Goal: Information Seeking & Learning: Learn about a topic

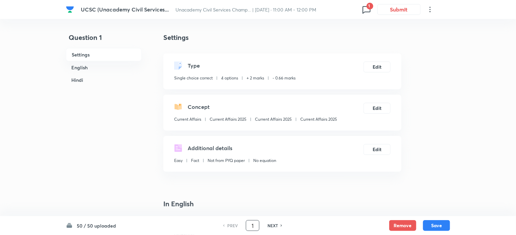
click at [253, 226] on input "1" at bounding box center [252, 226] width 13 height 12
type input "22"
checkbox input "false"
checkbox input "true"
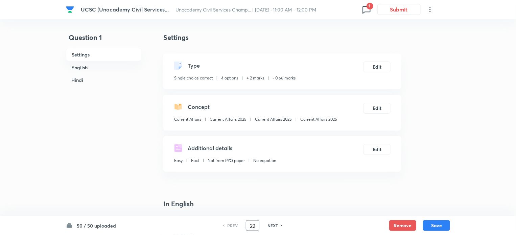
checkbox input "true"
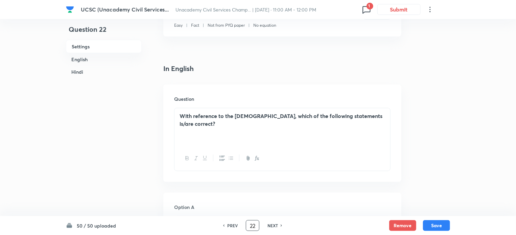
scroll to position [203, 0]
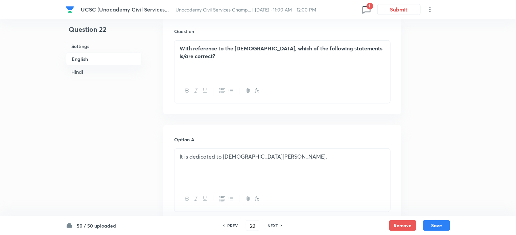
click at [275, 224] on h6 "NEXT" at bounding box center [273, 226] width 10 height 6
type input "23"
checkbox input "false"
checkbox input "true"
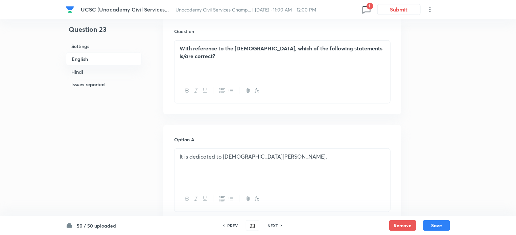
checkbox input "true"
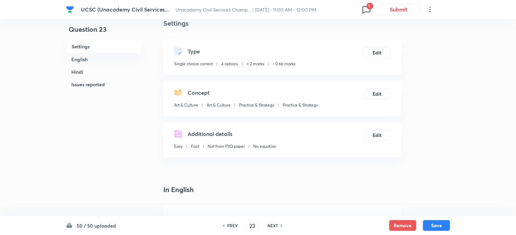
scroll to position [0, 0]
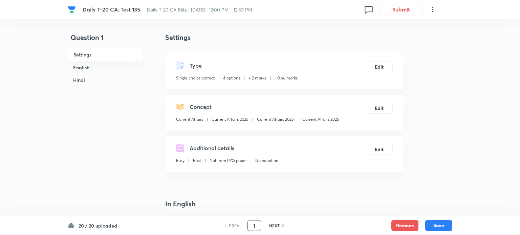
checkbox input "true"
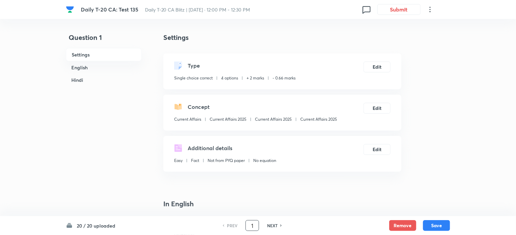
click at [252, 225] on input "1" at bounding box center [252, 226] width 13 height 12
type input "11"
checkbox input "false"
checkbox input "true"
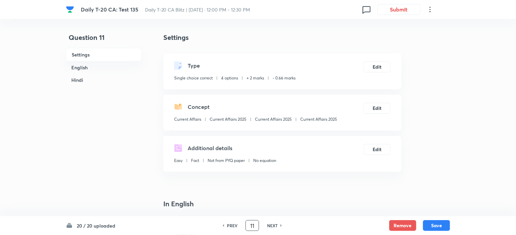
checkbox input "true"
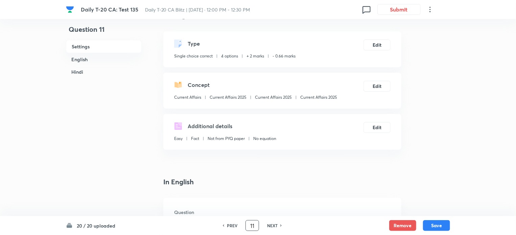
scroll to position [68, 0]
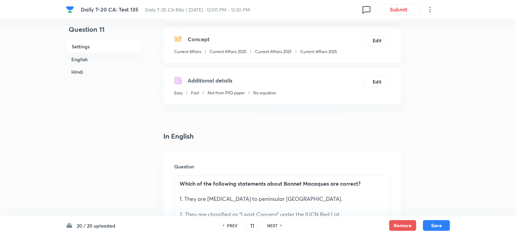
click at [273, 226] on h6 "NEXT" at bounding box center [272, 226] width 10 height 6
type input "12"
checkbox input "false"
checkbox input "true"
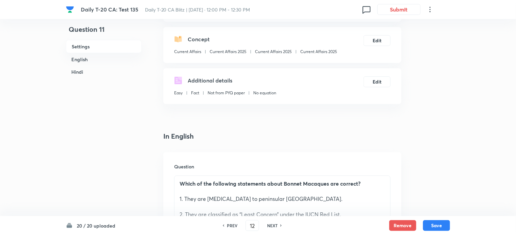
checkbox input "true"
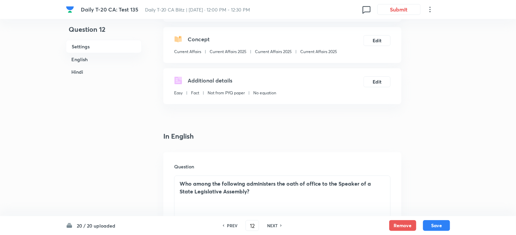
click at [230, 223] on h6 "PREV" at bounding box center [232, 226] width 10 height 6
type input "11"
checkbox input "false"
checkbox input "true"
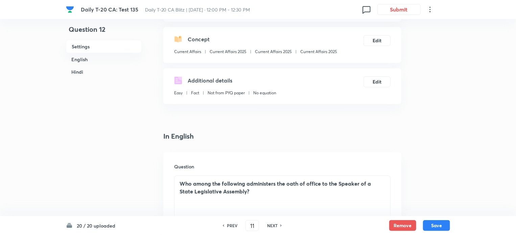
checkbox input "true"
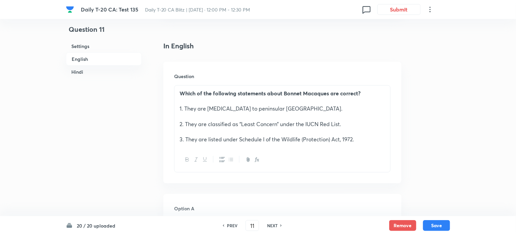
scroll to position [169, 0]
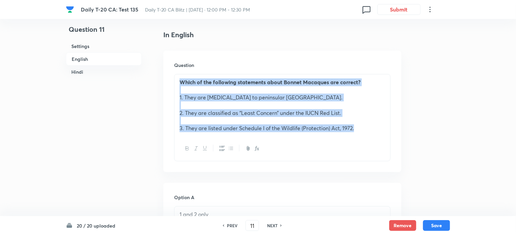
drag, startPoint x: 182, startPoint y: 83, endPoint x: 359, endPoint y: 127, distance: 182.0
click at [359, 127] on div "Which of the following statements about Bonnet Macaques are correct? 1. They ar…" at bounding box center [283, 105] width 216 height 62
copy div "Which of the following statements about Bonnet Macaques are correct? 1. They ar…"
click at [234, 112] on p "2. They are classified as “Least Concern” under the IUCN Red List." at bounding box center [283, 113] width 206 height 8
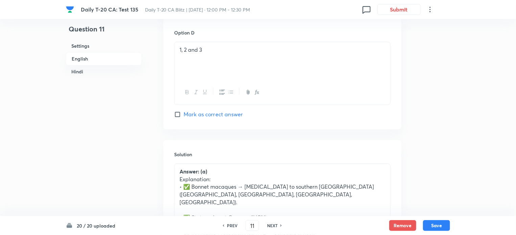
scroll to position [744, 0]
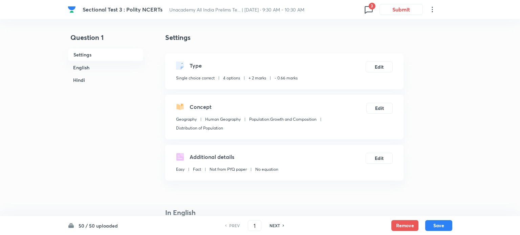
checkbox input "true"
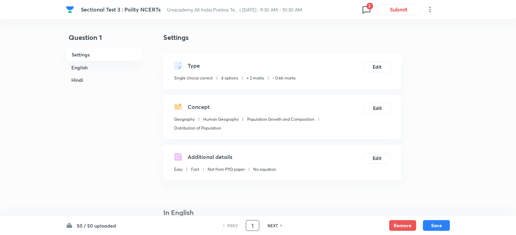
click at [253, 227] on input "1" at bounding box center [252, 226] width 13 height 12
type input "6"
checkbox input "false"
checkbox input "true"
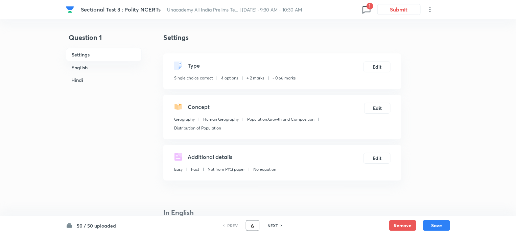
checkbox input "true"
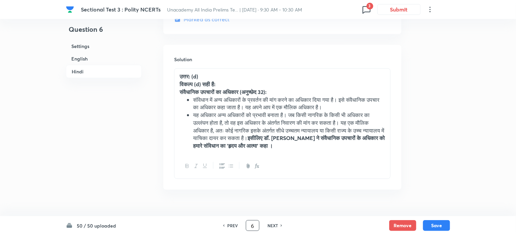
scroll to position [1466, 0]
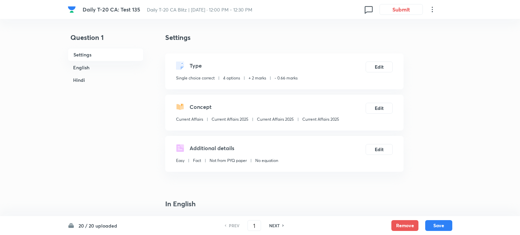
checkbox input "true"
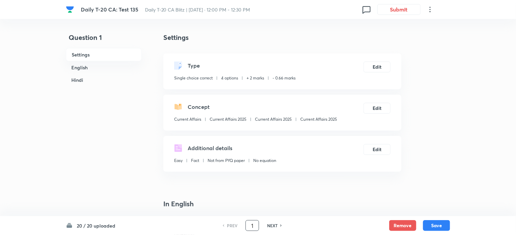
click at [255, 224] on input "1" at bounding box center [252, 226] width 13 height 12
type input "13"
checkbox input "false"
checkbox input "true"
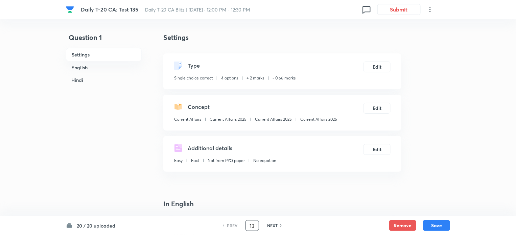
checkbox input "true"
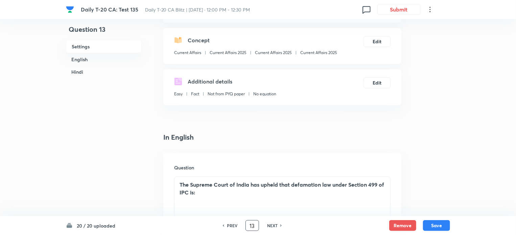
scroll to position [68, 0]
click at [271, 224] on h6 "NEXT" at bounding box center [272, 226] width 10 height 6
type input "14"
checkbox input "false"
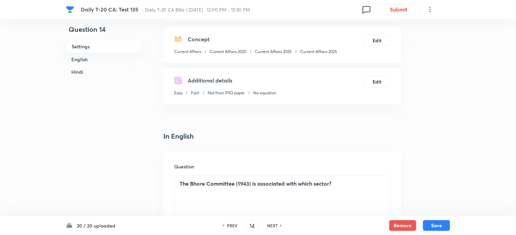
checkbox input "true"
click at [229, 227] on h6 "PREV" at bounding box center [232, 226] width 10 height 6
type input "13"
checkbox input "false"
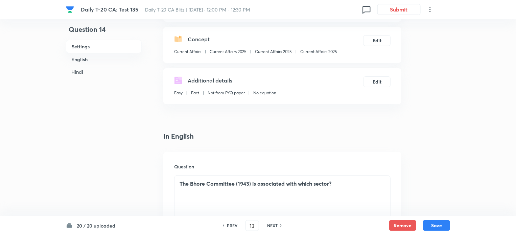
checkbox input "false"
checkbox input "true"
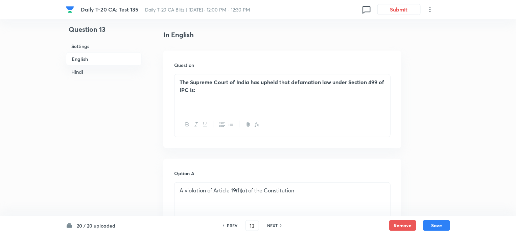
scroll to position [203, 0]
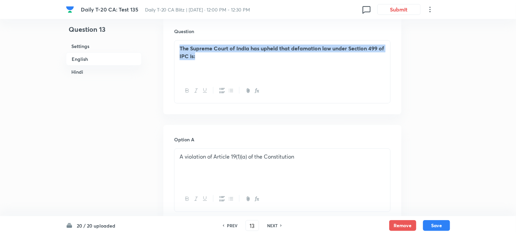
drag, startPoint x: 179, startPoint y: 46, endPoint x: 201, endPoint y: 60, distance: 26.5
click at [201, 60] on div "The Supreme Court of India has upheld that defamation law under Section 499 of …" at bounding box center [283, 60] width 216 height 38
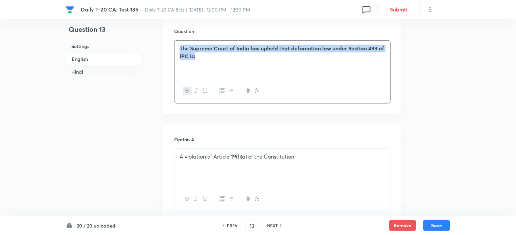
copy strong "The Supreme Court of India has upheld that defamation law under Section 499 of …"
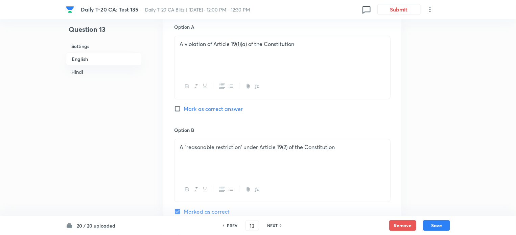
scroll to position [304, 0]
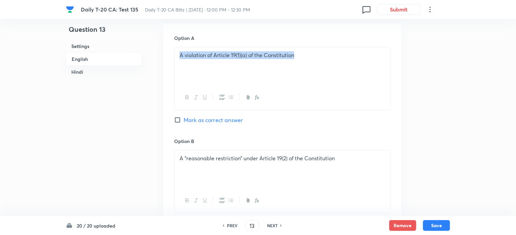
drag, startPoint x: 299, startPoint y: 58, endPoint x: 175, endPoint y: 63, distance: 124.9
click at [175, 63] on div "A violation of Article 19(1)(a) of the Constitution" at bounding box center [283, 66] width 216 height 38
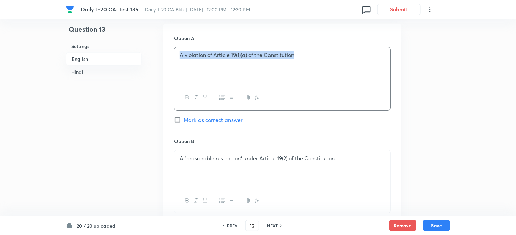
copy p "A violation of Article 19(1)(a) of the Constitution"
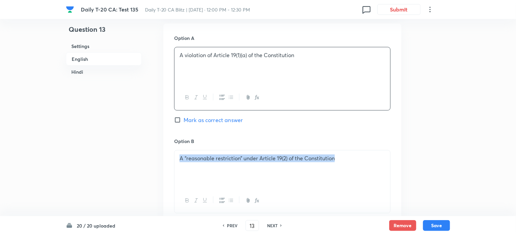
drag, startPoint x: 340, startPoint y: 159, endPoint x: 116, endPoint y: 152, distance: 224.7
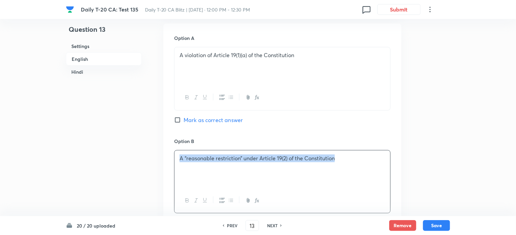
copy p "A “reasonable restriction” under Article 19(2) of the Constitution"
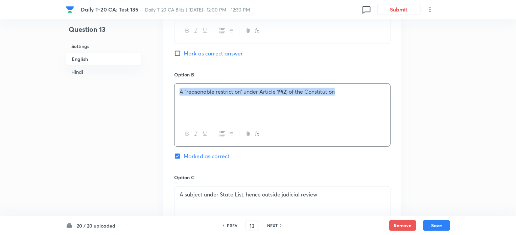
scroll to position [406, 0]
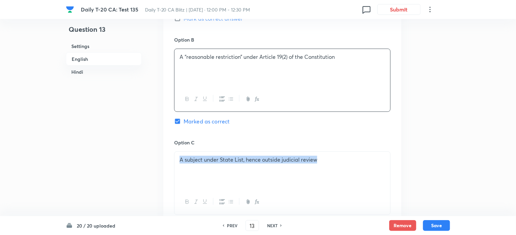
drag, startPoint x: 327, startPoint y: 162, endPoint x: 145, endPoint y: 166, distance: 182.4
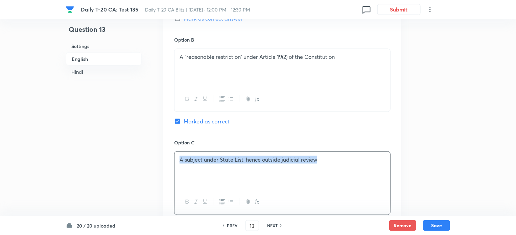
copy p "A subject under State List, hence outside judicial review"
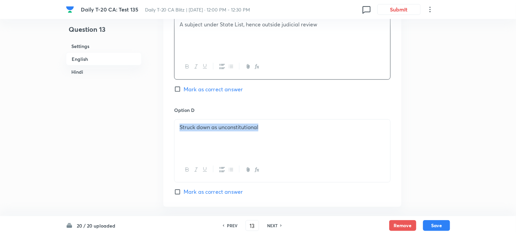
drag, startPoint x: 242, startPoint y: 129, endPoint x: 154, endPoint y: 121, distance: 89.0
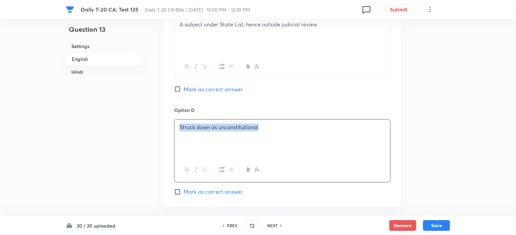
copy p "Struck down as unconstitutional"
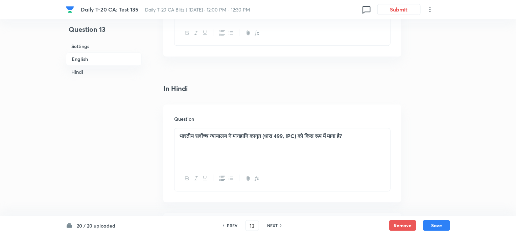
scroll to position [858, 0]
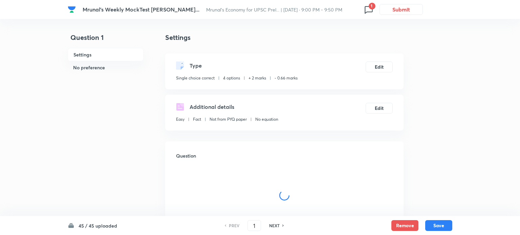
checkbox input "true"
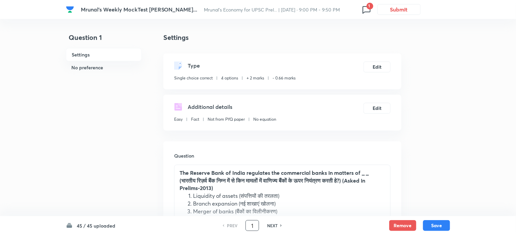
drag, startPoint x: 249, startPoint y: 224, endPoint x: 253, endPoint y: 224, distance: 3.4
click at [253, 224] on input "1" at bounding box center [252, 226] width 13 height 12
type input "6"
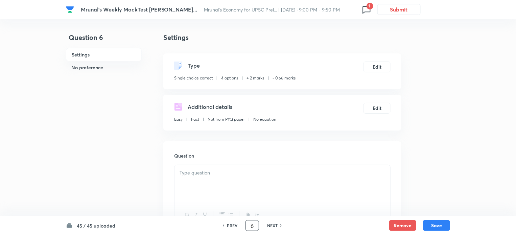
checkbox input "false"
checkbox input "true"
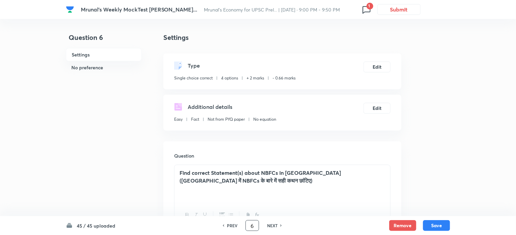
scroll to position [34, 0]
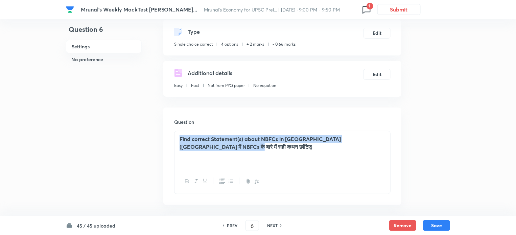
drag, startPoint x: 179, startPoint y: 139, endPoint x: 197, endPoint y: 148, distance: 20.4
click at [197, 148] on div "Find correct Statement(s) about NBFCs in [GEOGRAPHIC_DATA] ([GEOGRAPHIC_DATA] म…" at bounding box center [283, 150] width 216 height 38
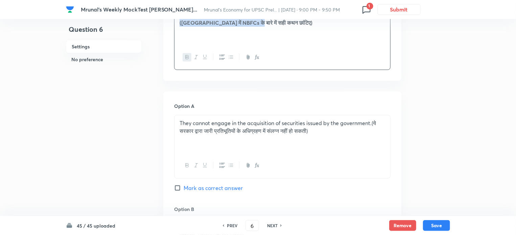
scroll to position [76, 0]
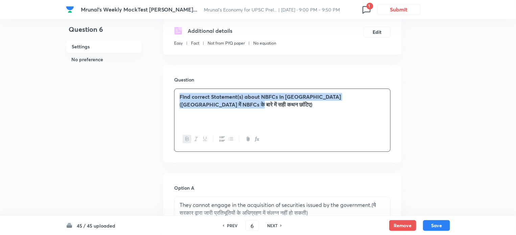
copy strong "Find correct Statement(s) about NBFCs in [GEOGRAPHIC_DATA] ([GEOGRAPHIC_DATA] म…"
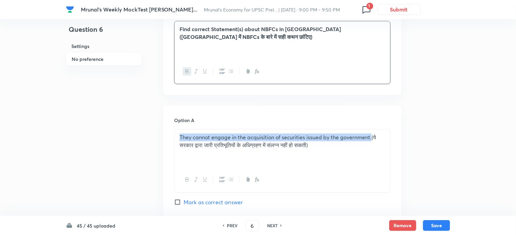
drag, startPoint x: 179, startPoint y: 138, endPoint x: 372, endPoint y: 139, distance: 193.5
click at [372, 139] on div "They cannot engage in the acquisition of securities issued by the government.(य…" at bounding box center [283, 149] width 216 height 38
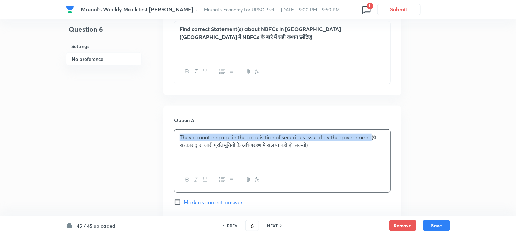
copy p "They cannot engage in the acquisition of securities issued by the government."
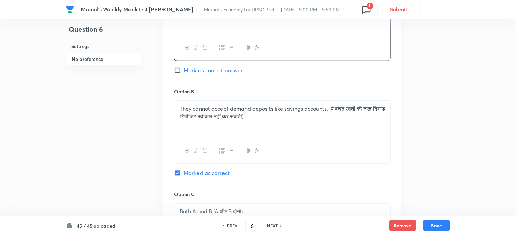
scroll to position [279, 0]
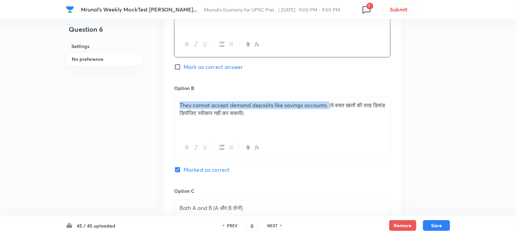
drag, startPoint x: 177, startPoint y: 105, endPoint x: 330, endPoint y: 106, distance: 153.2
click at [330, 106] on div "They cannot accept demand deposits like savings accounts. (ये बचत खातों की तरह …" at bounding box center [283, 116] width 216 height 38
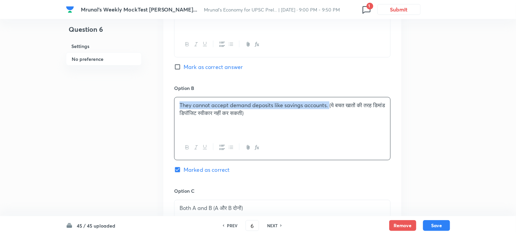
copy p "They cannot accept demand deposits like savings accounts."
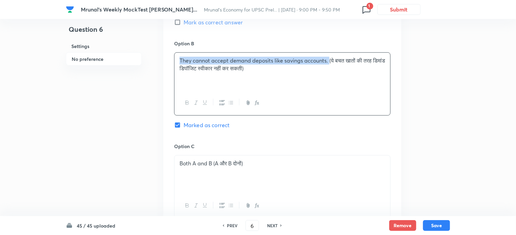
scroll to position [313, 0]
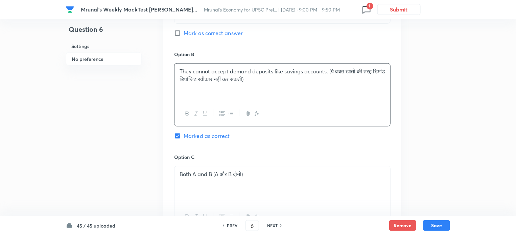
click at [139, 103] on div "Question 6 Settings No preference" at bounding box center [104, 114] width 76 height 789
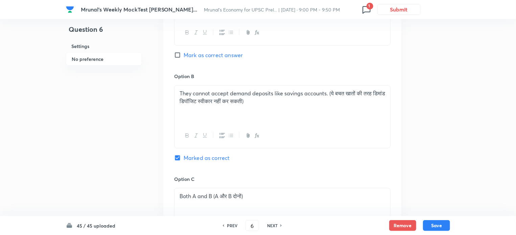
scroll to position [245, 0]
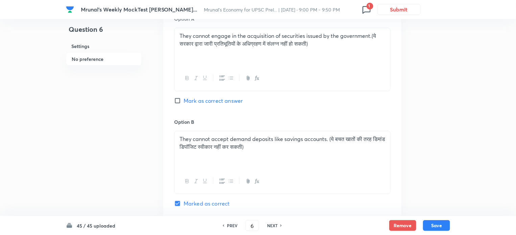
click at [274, 224] on h6 "NEXT" at bounding box center [272, 226] width 10 height 6
type input "7"
checkbox input "false"
checkbox input "true"
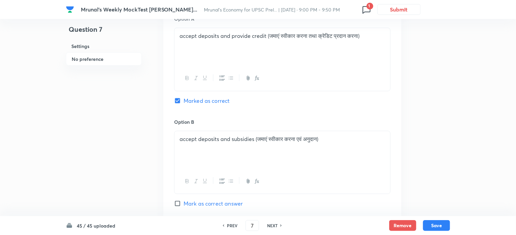
click at [232, 228] on h6 "PREV" at bounding box center [232, 226] width 10 height 6
type input "6"
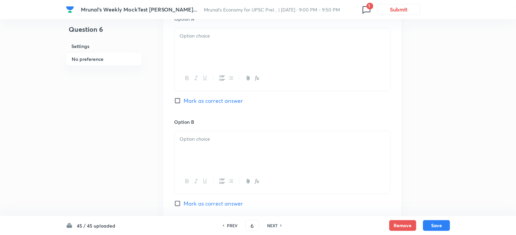
checkbox input "false"
checkbox input "true"
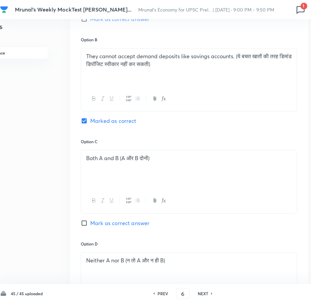
scroll to position [304, 27]
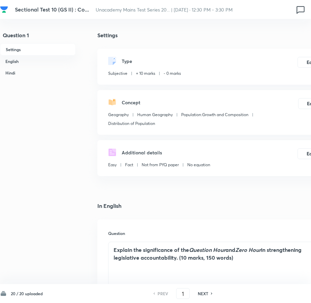
click at [201, 293] on h6 "NEXT" at bounding box center [203, 293] width 10 height 6
click at [160, 292] on h6 "PREV" at bounding box center [163, 293] width 10 height 6
type input "1"
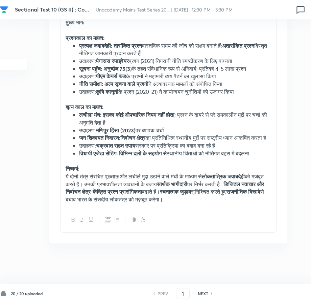
scroll to position [1059, 48]
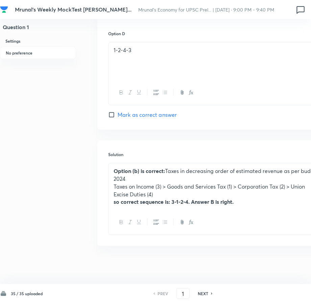
scroll to position [572, 0]
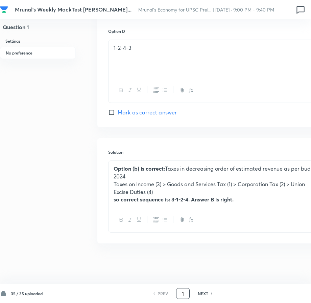
drag, startPoint x: 180, startPoint y: 294, endPoint x: 188, endPoint y: 296, distance: 8.4
click at [188, 296] on input "1" at bounding box center [183, 293] width 13 height 12
type input "5"
checkbox input "false"
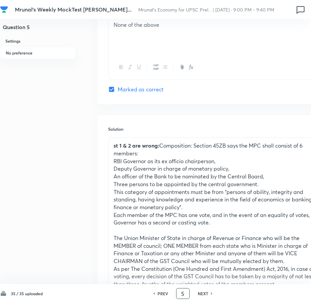
checkbox input "true"
click at [201, 291] on h6 "NEXT" at bounding box center [203, 293] width 10 height 6
type input "6"
checkbox input "false"
checkbox input "true"
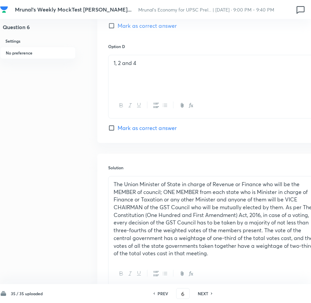
click at [166, 294] on h6 "PREV" at bounding box center [163, 293] width 10 height 6
type input "5"
checkbox input "false"
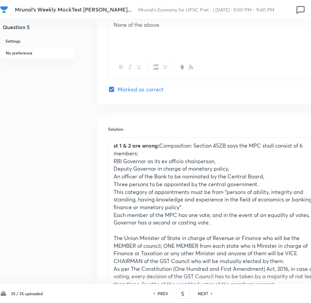
checkbox input "true"
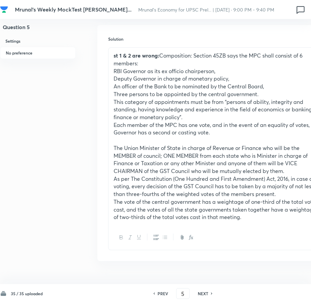
scroll to position [680, 0]
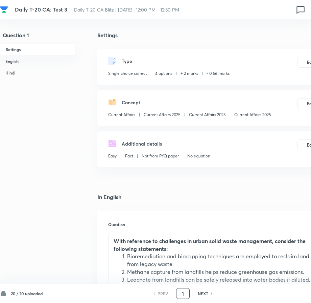
drag, startPoint x: 183, startPoint y: 291, endPoint x: 188, endPoint y: 294, distance: 6.4
click at [188, 294] on input "1" at bounding box center [183, 293] width 13 height 12
type input "7"
checkbox input "false"
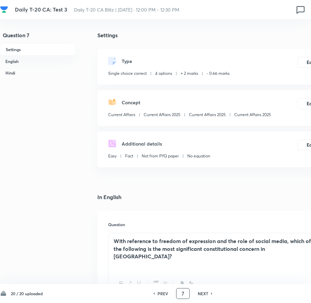
checkbox input "true"
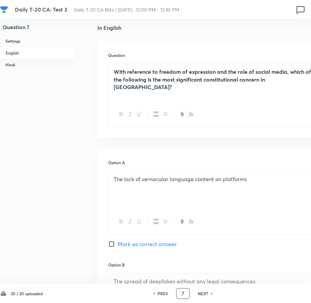
scroll to position [169, 50]
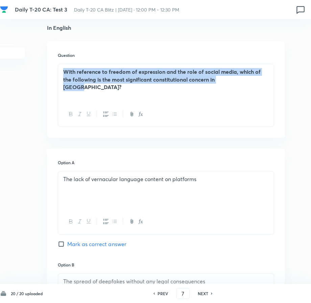
drag, startPoint x: 237, startPoint y: 80, endPoint x: 56, endPoint y: 71, distance: 181.5
click at [56, 71] on div "Question With reference to freedom of expression and the role of social media, …" at bounding box center [166, 89] width 238 height 96
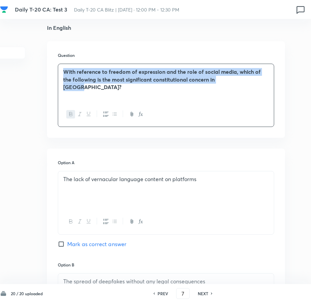
copy strong "With reference to freedom of expression and the role of social media, which of …"
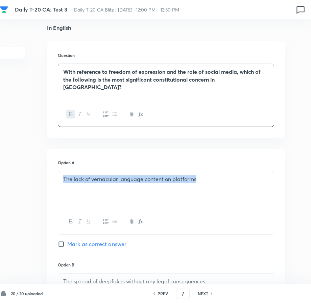
drag, startPoint x: 205, startPoint y: 181, endPoint x: 55, endPoint y: 180, distance: 150.2
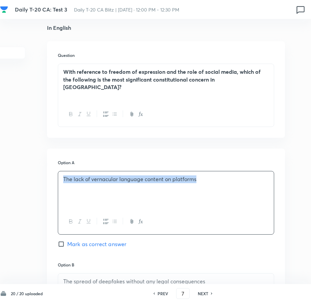
copy p "The lack of vernacular language content on platforms"
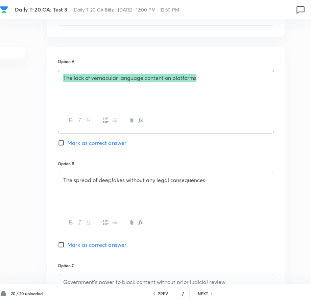
scroll to position [271, 50]
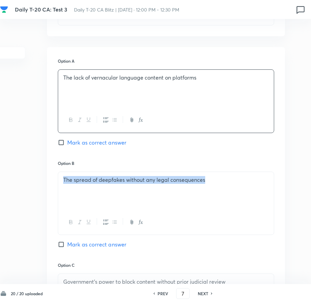
drag, startPoint x: 221, startPoint y: 178, endPoint x: 52, endPoint y: 182, distance: 168.8
click at [52, 182] on div "Option A The lack of vernacular language content on platforms Mark as correct a…" at bounding box center [166, 255] width 238 height 416
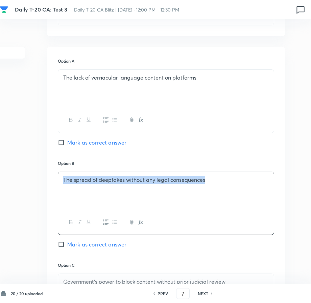
copy p "The spread of deepfakes without any legal consequences"
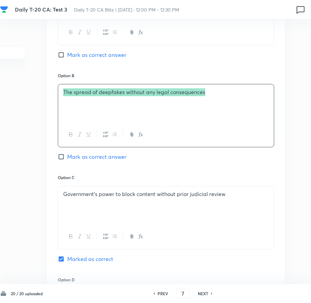
scroll to position [372, 50]
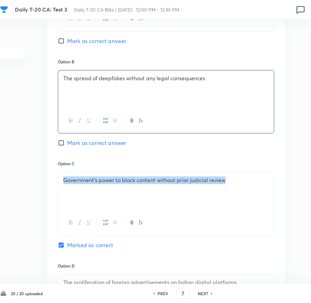
drag, startPoint x: 238, startPoint y: 182, endPoint x: 22, endPoint y: 186, distance: 216.2
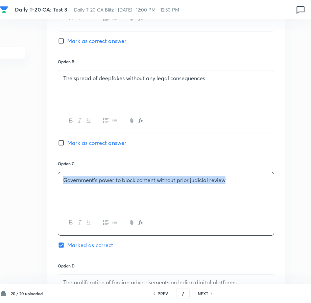
copy p "Government’s power to block content without prior judicial review"
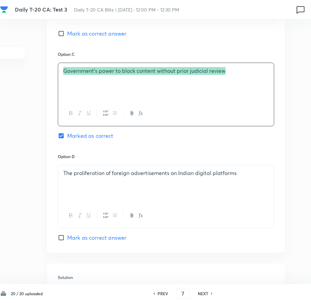
scroll to position [507, 50]
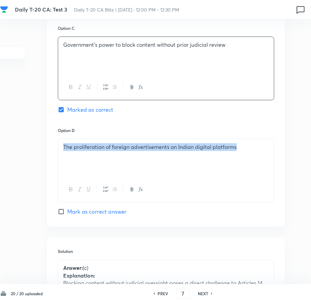
drag, startPoint x: 247, startPoint y: 145, endPoint x: 61, endPoint y: 152, distance: 186.5
click at [61, 152] on div "The proliferation of foreign advertisements on Indian digital platforms" at bounding box center [166, 158] width 216 height 38
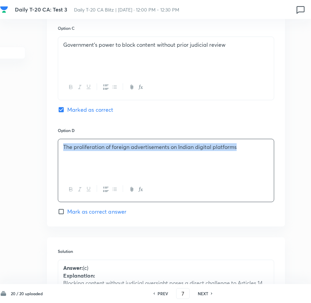
copy p "The proliferation of foreign advertisements on Indian digital platforms"
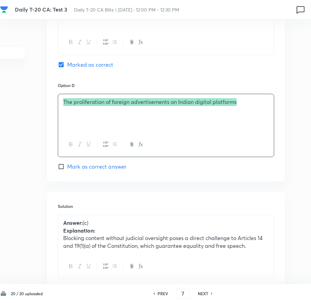
scroll to position [575, 50]
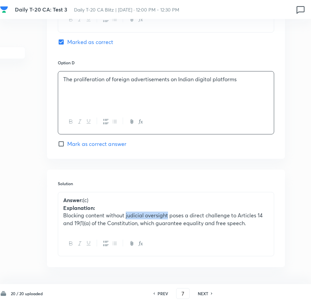
drag, startPoint x: 126, startPoint y: 219, endPoint x: 168, endPoint y: 216, distance: 42.0
click at [168, 216] on p "Blocking content without judicial oversight poses a direct challenge to Article…" at bounding box center [166, 218] width 206 height 15
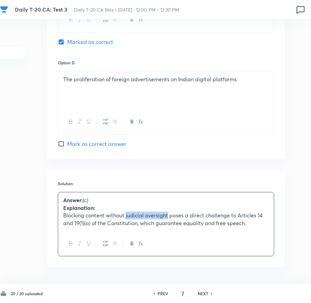
copy p "judicial oversight"
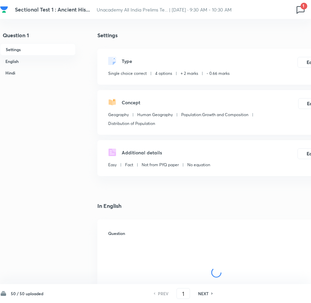
checkbox input "true"
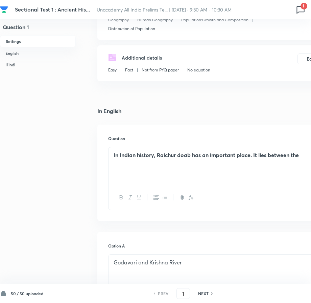
scroll to position [101, 0]
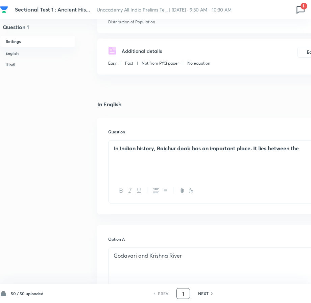
drag, startPoint x: 178, startPoint y: 295, endPoint x: 185, endPoint y: 296, distance: 7.5
click at [185, 296] on input "1" at bounding box center [183, 293] width 13 height 12
type input "47"
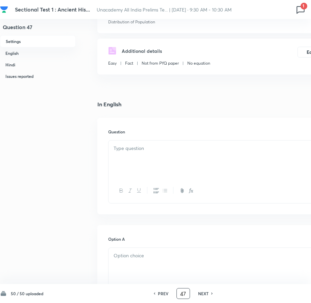
checkbox input "false"
checkbox input "true"
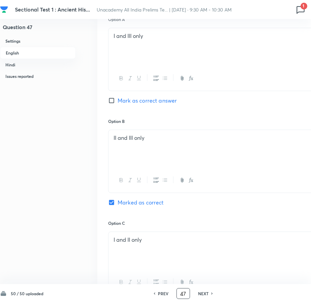
scroll to position [338, 0]
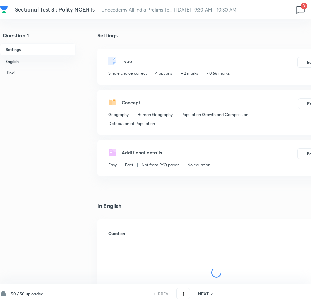
checkbox input "true"
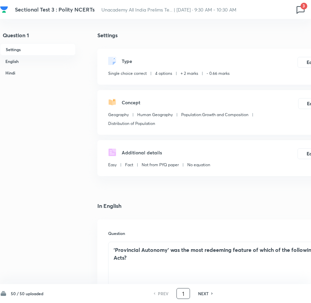
click at [184, 294] on input "1" at bounding box center [183, 293] width 13 height 12
type input "26"
checkbox input "false"
checkbox input "true"
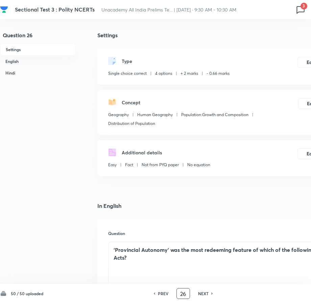
checkbox input "true"
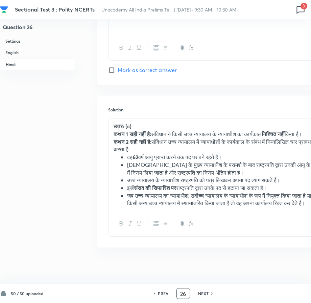
scroll to position [1453, 0]
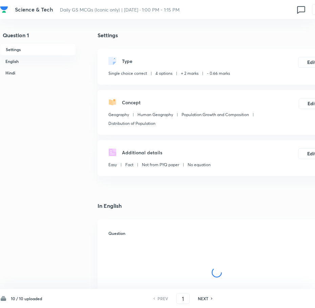
checkbox input "true"
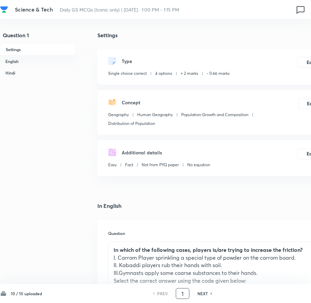
drag, startPoint x: 187, startPoint y: 294, endPoint x: 182, endPoint y: 294, distance: 5.4
click at [182, 294] on input "1" at bounding box center [182, 293] width 13 height 12
type input "7"
checkbox input "false"
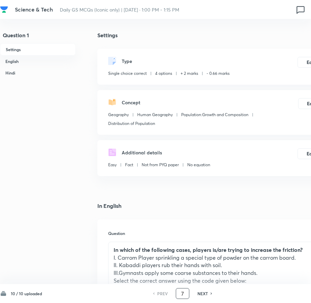
checkbox input "true"
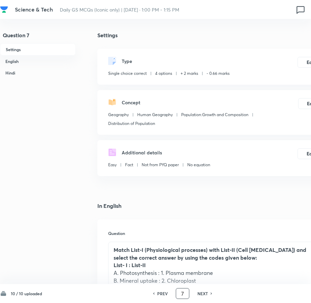
click at [204, 294] on h6 "NEXT" at bounding box center [203, 293] width 10 height 6
type input "8"
checkbox input "false"
checkbox input "true"
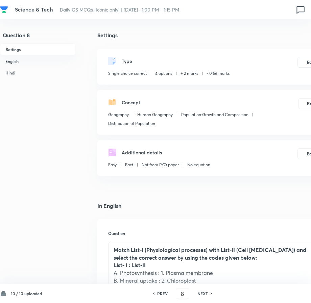
checkbox input "true"
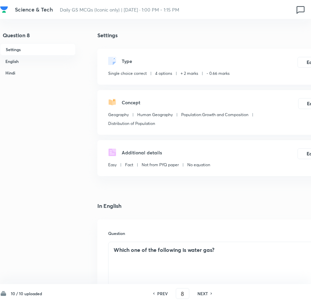
click at [164, 294] on h6 "PREV" at bounding box center [162, 293] width 10 height 6
type input "7"
checkbox input "false"
checkbox input "true"
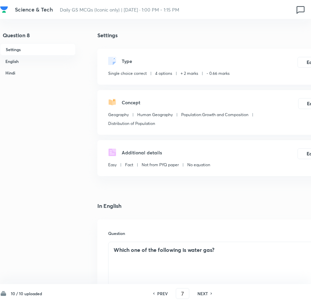
checkbox input "true"
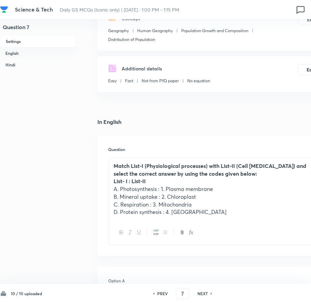
scroll to position [101, 0]
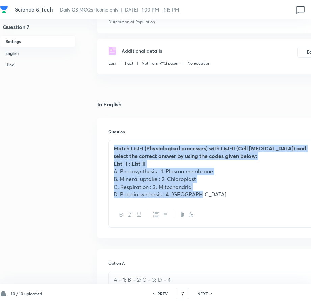
drag, startPoint x: 113, startPoint y: 151, endPoint x: 203, endPoint y: 195, distance: 99.8
click at [203, 195] on div "Match List-I (Physiological processes) with List-II (Cell organelles) and selec…" at bounding box center [217, 171] width 216 height 62
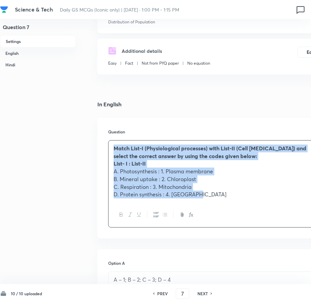
copy div "Match List-I (Physiological processes) with List-II (Cell organelles) and selec…"
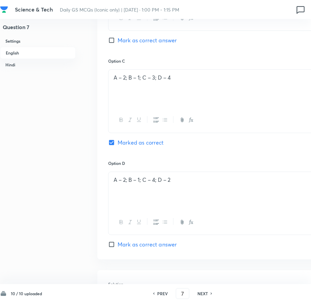
scroll to position [541, 0]
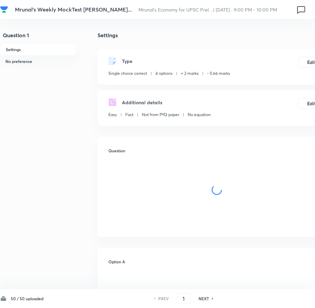
checkbox input "true"
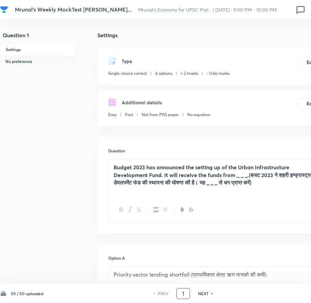
click at [186, 293] on input "1" at bounding box center [183, 293] width 13 height 12
type input "17"
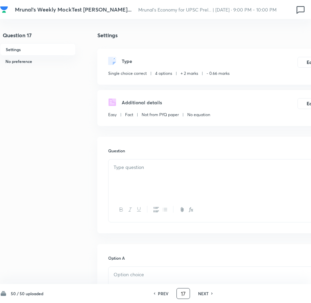
checkbox input "false"
checkbox input "true"
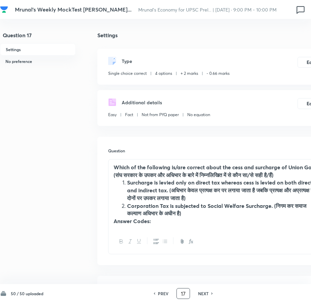
click at [206, 294] on h6 "NEXT" at bounding box center [203, 293] width 10 height 6
type input "18"
checkbox input "false"
checkbox input "true"
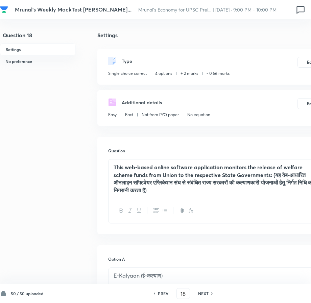
click at [163, 294] on h6 "PREV" at bounding box center [163, 293] width 10 height 6
type input "17"
checkbox input "false"
checkbox input "true"
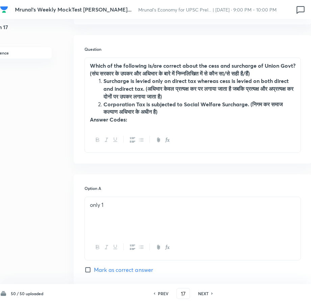
scroll to position [101, 38]
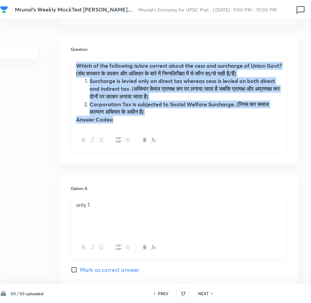
drag, startPoint x: 76, startPoint y: 63, endPoint x: 143, endPoint y: 123, distance: 89.8
click at [143, 123] on div "Which of the following is/are correct about the cess and surcharge of Union Gov…" at bounding box center [179, 93] width 216 height 70
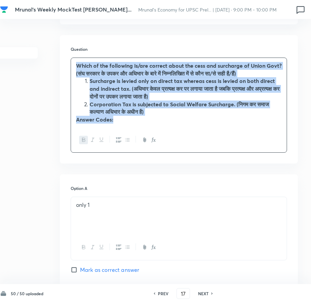
copy div "Which of the following is/are correct about the cess and surcharge of Union Gov…"
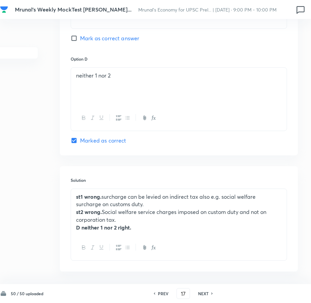
scroll to position [565, 38]
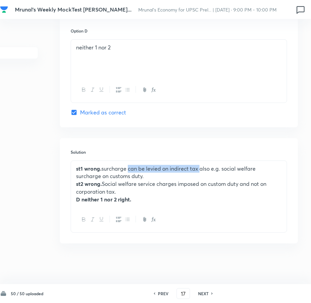
drag, startPoint x: 129, startPoint y: 169, endPoint x: 200, endPoint y: 168, distance: 71.4
click at [200, 168] on p "st1 wrong. surcharge can be levied on indirect tax also e.g. social welfare sur…" at bounding box center [179, 172] width 206 height 15
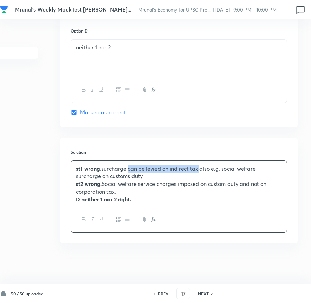
copy p "can be levied on indirect tax"
click at [147, 178] on p "st1 wrong. surcharge can be levied on indirect tax also e.g. social welfare sur…" at bounding box center [179, 172] width 206 height 15
drag, startPoint x: 103, startPoint y: 168, endPoint x: 199, endPoint y: 168, distance: 95.7
click at [199, 168] on p "st1 wrong. surcharge can be levied on indirect tax also e.g. social welfare sur…" at bounding box center [179, 172] width 206 height 15
copy p "surcharge can be levied on indirect tax"
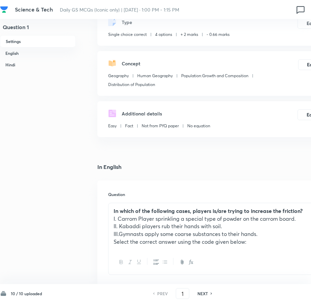
scroll to position [68, 0]
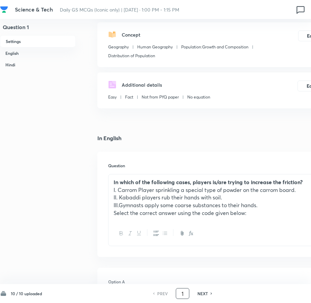
click at [184, 292] on input "1" at bounding box center [182, 293] width 13 height 12
type input "5"
checkbox input "false"
checkbox input "true"
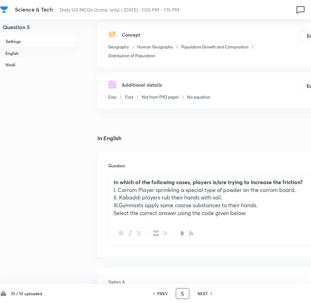
checkbox input "true"
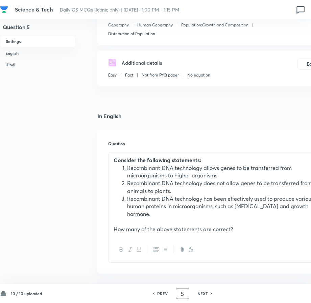
scroll to position [101, 0]
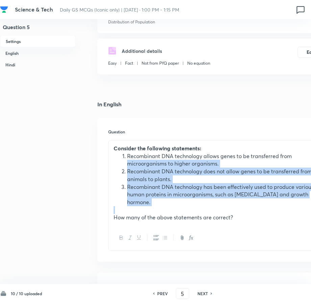
drag, startPoint x: 241, startPoint y: 205, endPoint x: 95, endPoint y: 160, distance: 152.8
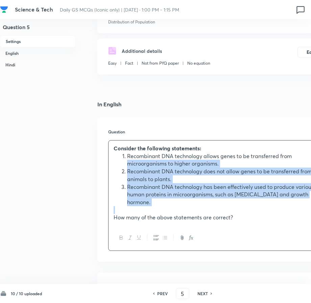
click at [151, 178] on li "Recombinant DNA technology does not allow genes to be transferred from animals …" at bounding box center [223, 174] width 192 height 15
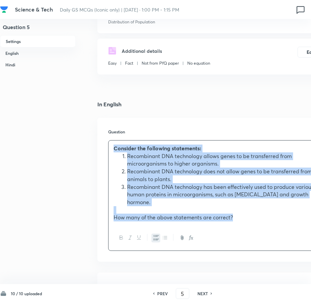
drag, startPoint x: 239, startPoint y: 209, endPoint x: 100, endPoint y: 144, distance: 153.3
click at [100, 144] on div "Question Consider the following statements: Recombinant DNA technology allows g…" at bounding box center [216, 190] width 238 height 144
copy div "Consider the following statements: Recombinant DNA technology allows genes to b…"
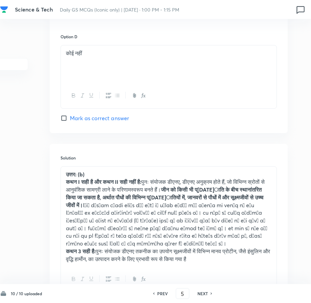
scroll to position [1380, 48]
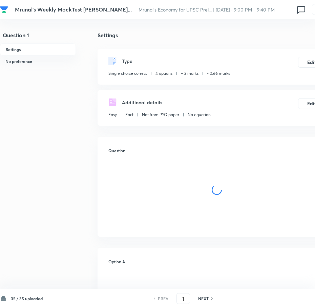
checkbox input "true"
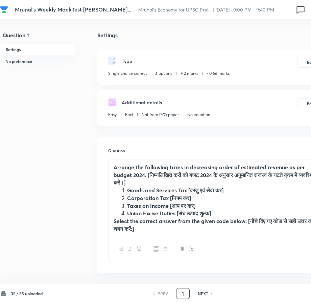
drag, startPoint x: 180, startPoint y: 292, endPoint x: 183, endPoint y: 292, distance: 3.7
click at [183, 292] on input "1" at bounding box center [183, 293] width 13 height 12
type input "21"
checkbox input "false"
checkbox input "true"
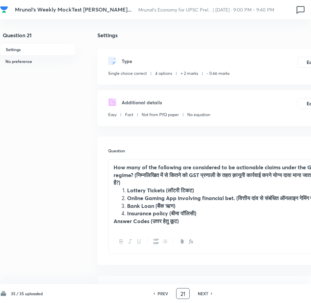
scroll to position [34, 0]
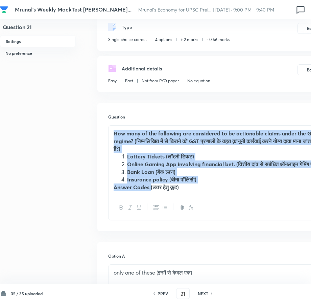
drag, startPoint x: 115, startPoint y: 133, endPoint x: 150, endPoint y: 195, distance: 71.5
click at [150, 195] on div "How many of the following are considered to be actionable claims under the GST …" at bounding box center [217, 160] width 216 height 70
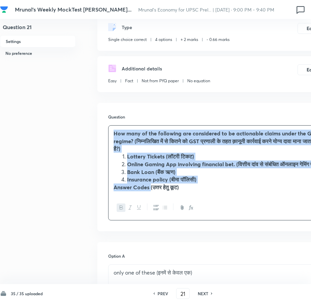
copy div "How many of the following are considered to be actionable claims under the GST …"
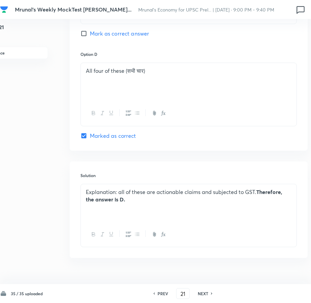
scroll to position [541, 38]
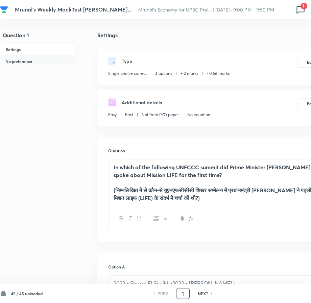
click at [186, 296] on input "1" at bounding box center [183, 293] width 13 height 12
type input "13"
checkbox input "false"
checkbox input "true"
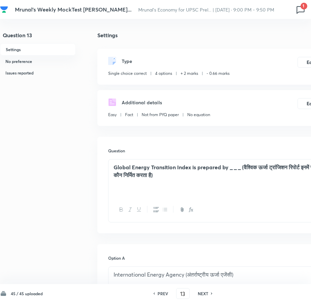
click at [206, 296] on h6 "NEXT" at bounding box center [203, 293] width 10 height 6
type input "14"
checkbox input "false"
checkbox input "true"
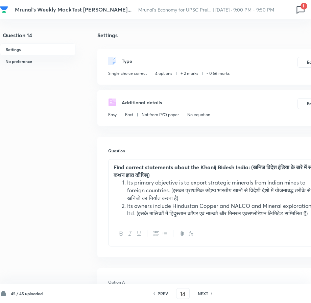
click at [157, 296] on div "PREV" at bounding box center [162, 293] width 18 height 6
type input "13"
checkbox input "false"
checkbox input "true"
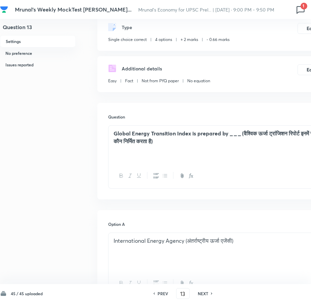
scroll to position [101, 0]
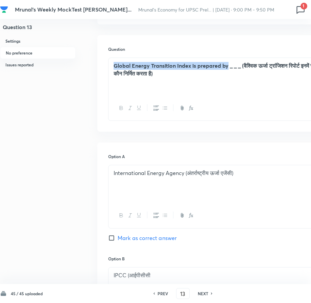
drag, startPoint x: 112, startPoint y: 67, endPoint x: 228, endPoint y: 68, distance: 115.7
click at [228, 68] on div "Global Energy Transition Index is prepared by _ _ _ (वैश्विक ऊर्जा ट्रांजिशन रि…" at bounding box center [217, 77] width 216 height 38
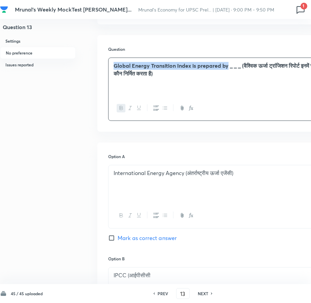
copy strong "Global Energy Transition Index is prepared by"
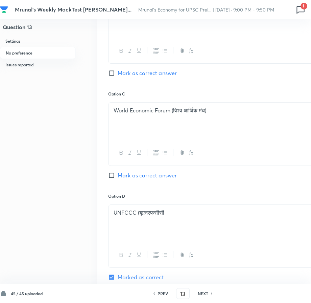
scroll to position [338, 0]
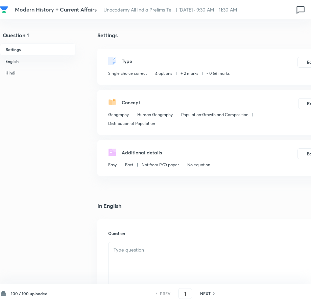
checkbox input "true"
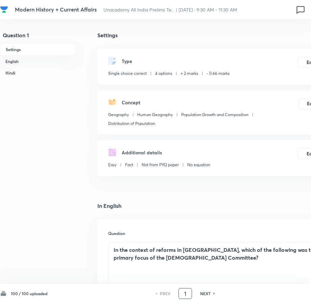
drag, startPoint x: 182, startPoint y: 296, endPoint x: 189, endPoint y: 298, distance: 7.8
click at [189, 298] on input "1" at bounding box center [185, 293] width 13 height 12
type input "53"
checkbox input "false"
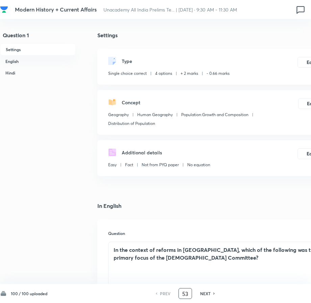
checkbox input "true"
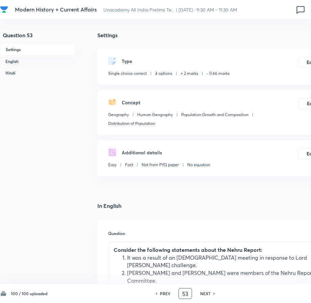
click at [201, 294] on h6 "NEXT" at bounding box center [205, 293] width 10 height 6
type input "54"
checkbox input "false"
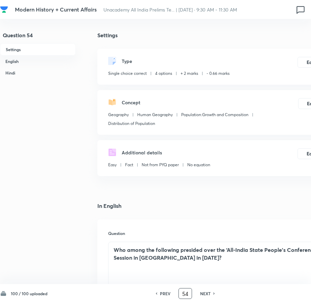
checkbox input "true"
click at [167, 298] on div "PREV 54 ​ NEXT" at bounding box center [185, 293] width 87 height 11
click at [163, 292] on h6 "PREV" at bounding box center [165, 293] width 10 height 6
type input "53"
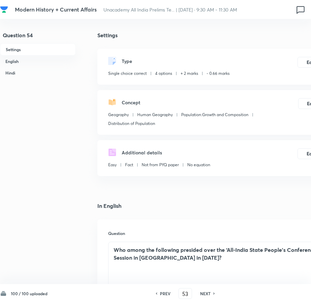
checkbox input "false"
checkbox input "true"
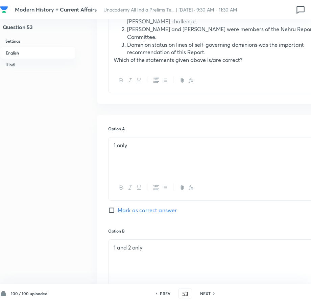
scroll to position [237, 0]
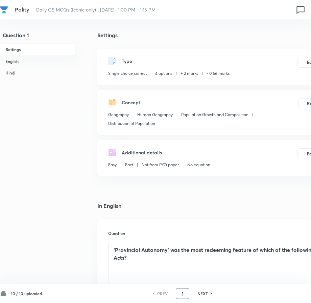
drag, startPoint x: 180, startPoint y: 294, endPoint x: 184, endPoint y: 294, distance: 3.7
click at [184, 294] on input "1" at bounding box center [182, 293] width 13 height 12
type input "5"
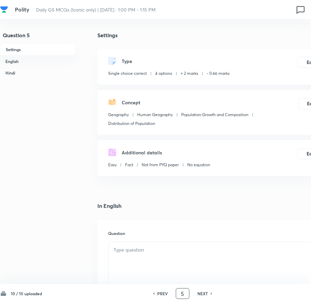
checkbox input "false"
checkbox input "true"
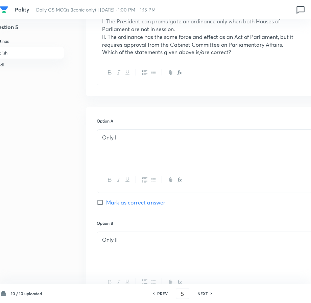
scroll to position [169, 11]
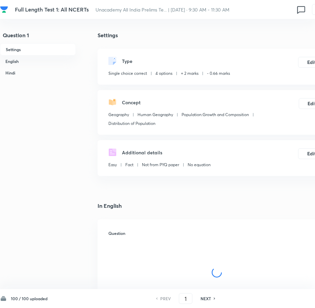
checkbox input "true"
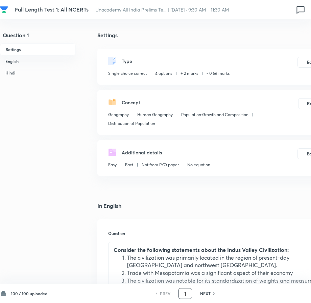
click at [187, 294] on input "1" at bounding box center [185, 293] width 13 height 12
drag, startPoint x: 187, startPoint y: 294, endPoint x: 182, endPoint y: 294, distance: 5.4
click at [182, 294] on input "1" at bounding box center [185, 293] width 13 height 12
type input "58"
checkbox input "false"
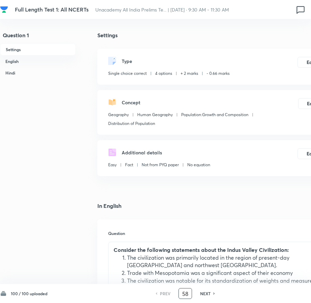
checkbox input "false"
checkbox input "true"
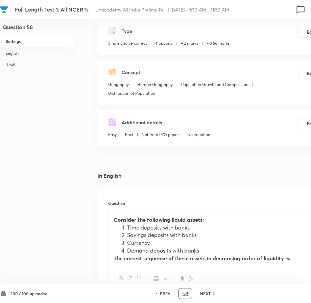
scroll to position [68, 0]
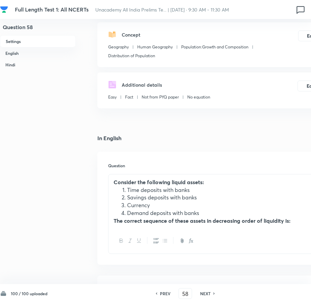
drag, startPoint x: 209, startPoint y: 294, endPoint x: 178, endPoint y: 297, distance: 32.0
click at [209, 294] on h6 "NEXT" at bounding box center [205, 293] width 10 height 6
type input "59"
checkbox input "false"
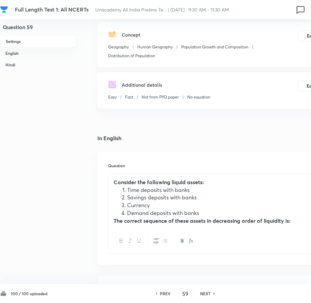
checkbox input "true"
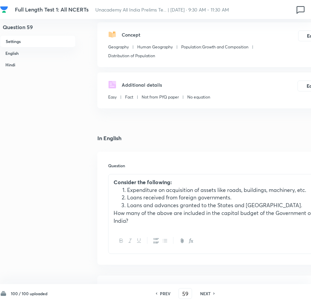
click at [165, 294] on h6 "PREV" at bounding box center [165, 293] width 10 height 6
type input "58"
checkbox input "false"
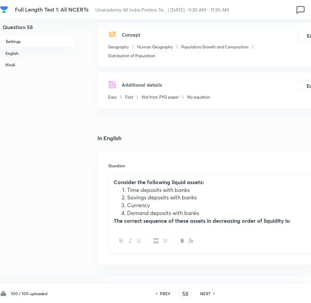
checkbox input "true"
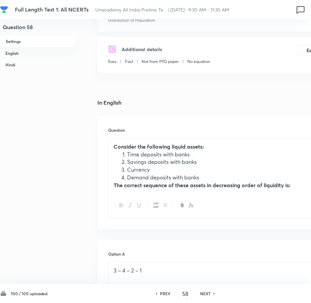
scroll to position [135, 0]
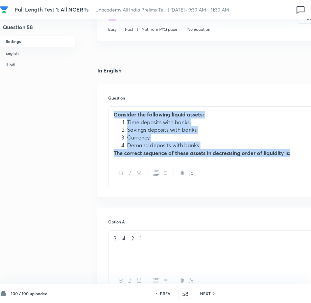
drag, startPoint x: 115, startPoint y: 116, endPoint x: 301, endPoint y: 152, distance: 188.8
click at [301, 152] on div "Consider the following liquid assets: Time deposits with banks Savings deposits…" at bounding box center [217, 134] width 216 height 54
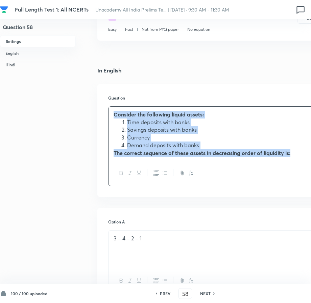
copy div "Consider the following liquid assets: Time deposits with banks Savings deposits…"
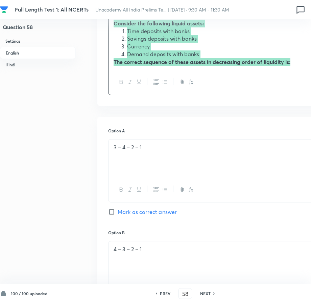
scroll to position [237, 0]
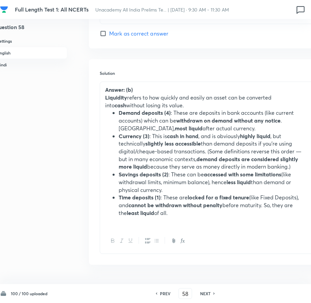
scroll to position [710, 36]
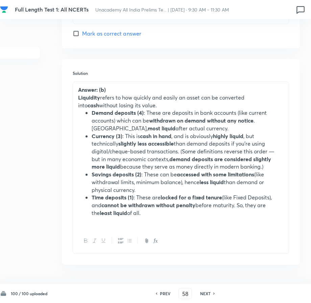
drag, startPoint x: 143, startPoint y: 213, endPoint x: 76, endPoint y: 100, distance: 131.7
click at [76, 100] on div "Answer: (b) Liquidity refers to how quickly and easily an asset can be converte…" at bounding box center [181, 155] width 216 height 146
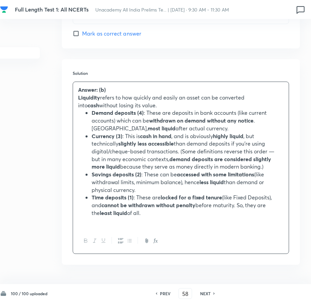
copy div "Liquidity refers to how quickly and easily an asset can be converted into cash …"
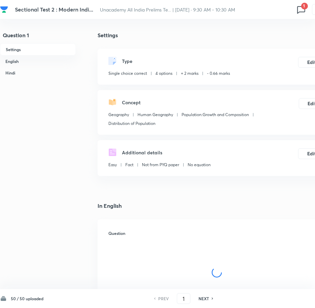
checkbox input "true"
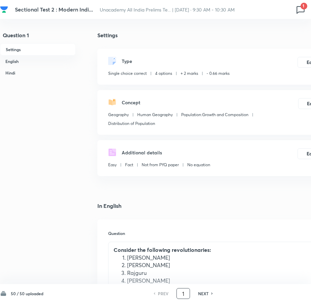
drag, startPoint x: 181, startPoint y: 291, endPoint x: 186, endPoint y: 293, distance: 5.7
click at [186, 293] on input "1" at bounding box center [183, 293] width 13 height 12
type input "37"
checkbox input "false"
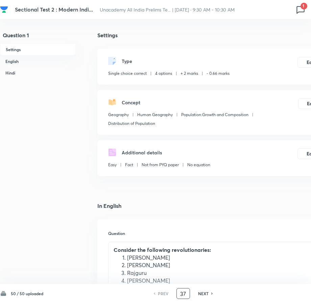
checkbox input "true"
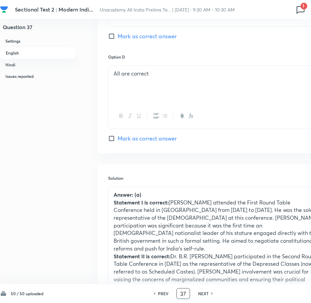
scroll to position [676, 0]
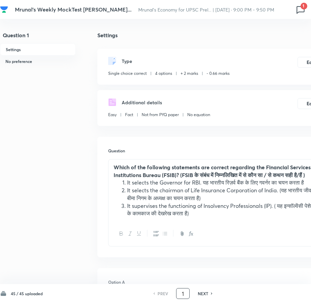
click at [186, 297] on input "1" at bounding box center [183, 293] width 13 height 12
type input "43"
checkbox input "false"
checkbox input "true"
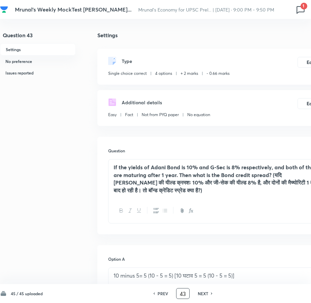
click at [198, 292] on div "NEXT" at bounding box center [204, 293] width 18 height 6
type input "44"
checkbox input "false"
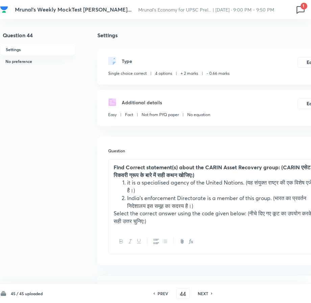
checkbox input "true"
click at [166, 293] on h6 "PREV" at bounding box center [163, 293] width 10 height 6
type input "43"
checkbox input "false"
checkbox input "true"
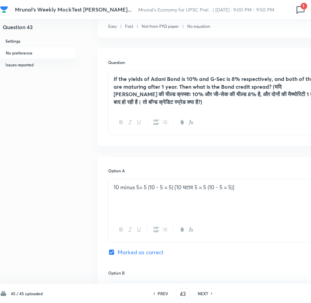
scroll to position [101, 0]
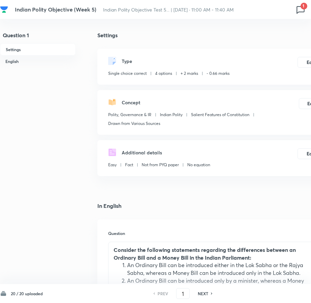
scroll to position [34, 0]
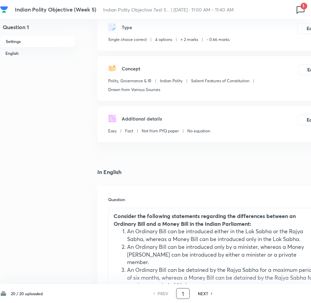
click at [186, 296] on input "1" at bounding box center [183, 293] width 13 height 12
type input "18"
checkbox input "false"
checkbox input "true"
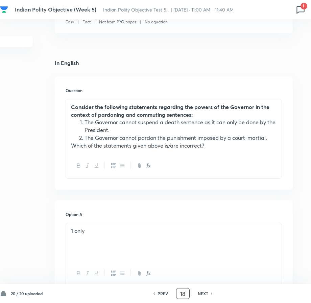
scroll to position [135, 43]
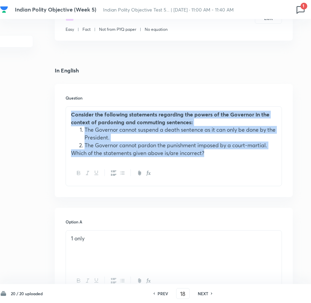
drag, startPoint x: 212, startPoint y: 156, endPoint x: 70, endPoint y: 112, distance: 148.2
click at [70, 112] on div "Consider the following statements regarding the powers of the Governor in the c…" at bounding box center [174, 134] width 216 height 54
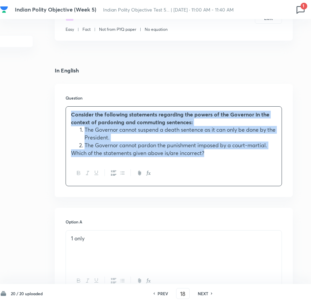
copy div "Consider the following statements regarding the powers of the Governor in the c…"
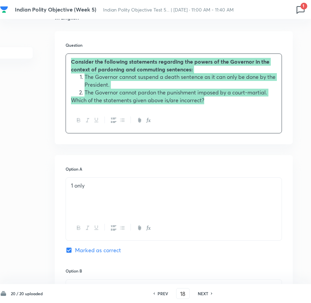
scroll to position [169, 43]
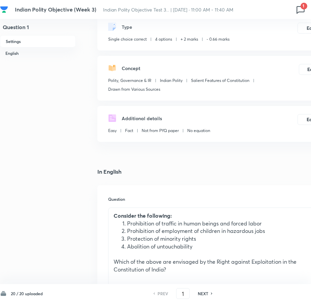
scroll to position [68, 0]
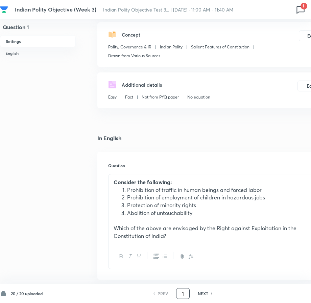
click at [182, 293] on input "1" at bounding box center [183, 293] width 13 height 12
type input "20"
checkbox input "false"
checkbox input "true"
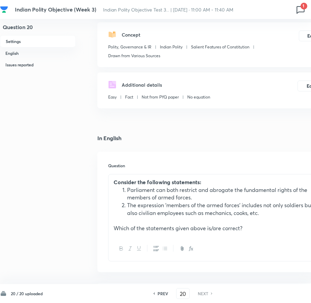
scroll to position [101, 0]
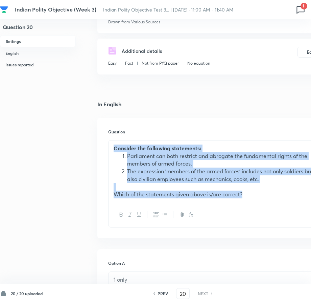
drag, startPoint x: 257, startPoint y: 192, endPoint x: 114, endPoint y: 148, distance: 149.8
click at [114, 148] on div "Consider the following statements: Parliament can both restrict and abrogate th…" at bounding box center [217, 171] width 216 height 62
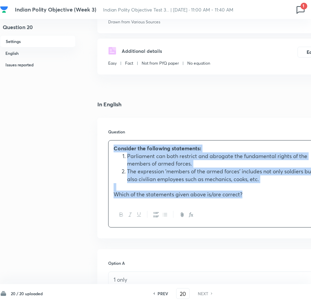
copy div "Consider the following statements: Parliament can both restrict and abrogate th…"
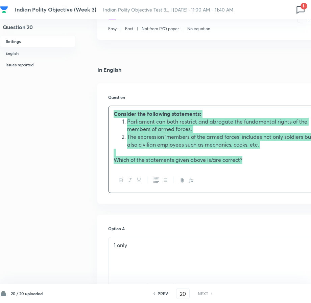
scroll to position [135, 0]
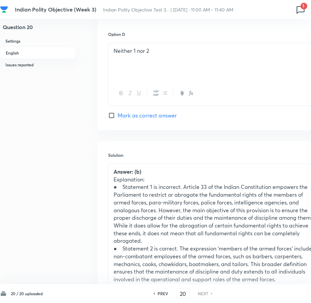
scroll to position [676, 0]
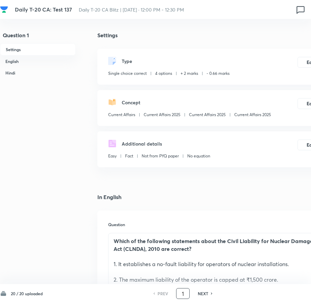
drag, startPoint x: 181, startPoint y: 296, endPoint x: 185, endPoint y: 296, distance: 4.1
click at [185, 296] on input "1" at bounding box center [183, 293] width 13 height 12
type input "14"
checkbox input "false"
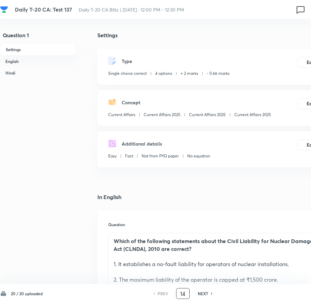
checkbox input "true"
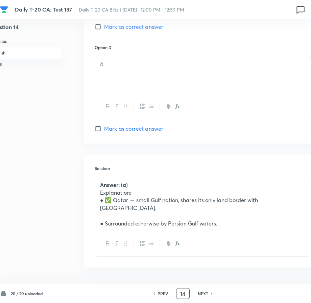
scroll to position [609, 14]
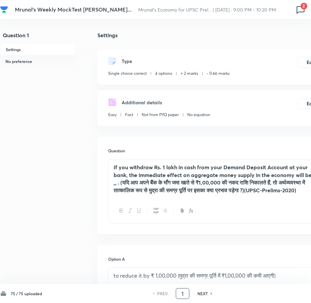
click at [181, 296] on input "1" at bounding box center [182, 293] width 13 height 12
type input "40"
checkbox input "false"
checkbox input "true"
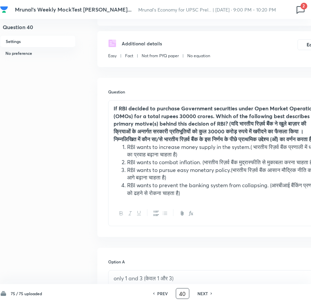
scroll to position [101, 0]
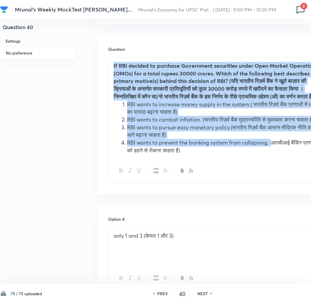
drag, startPoint x: 271, startPoint y: 162, endPoint x: 105, endPoint y: 58, distance: 195.7
click at [105, 58] on div "Question If RBI decided to purchase Government securities under Open Market Ope…" at bounding box center [216, 114] width 238 height 159
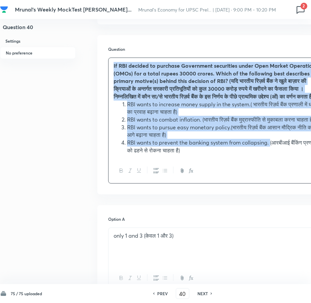
copy div "Lo IPS dolorsi am consecte Adipiscing elitseddoe tempo Inci Utlabo Etdolorema (…"
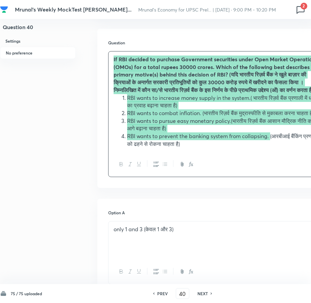
scroll to position [69, 0]
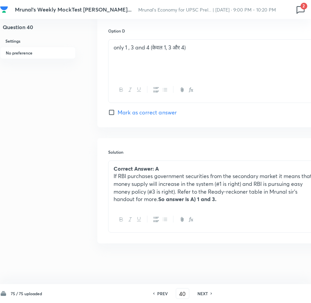
scroll to position [611, 0]
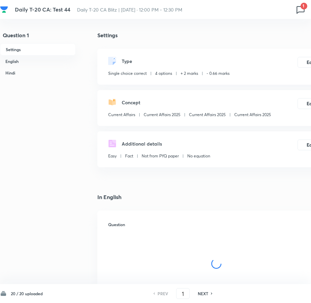
checkbox input "true"
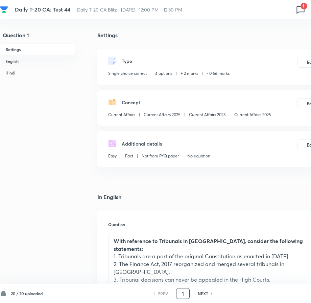
click at [186, 295] on input "1" at bounding box center [183, 293] width 13 height 12
type input "18"
checkbox input "false"
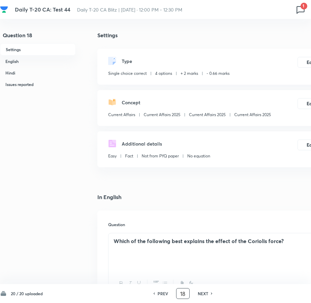
checkbox input "true"
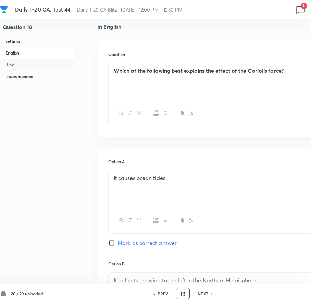
scroll to position [169, 0]
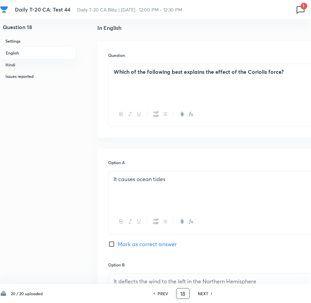
click at [149, 79] on div "Which of the following best explains the effect of the Coriolis force?" at bounding box center [217, 83] width 216 height 38
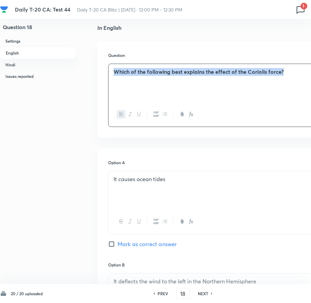
copy strong "Which of the following best explains the effect of the Coriolis force?"
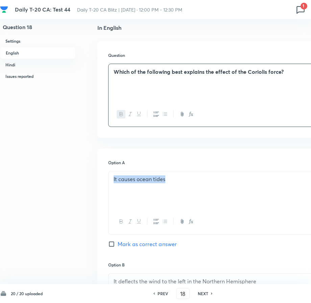
drag, startPoint x: 182, startPoint y: 182, endPoint x: 96, endPoint y: 182, distance: 85.9
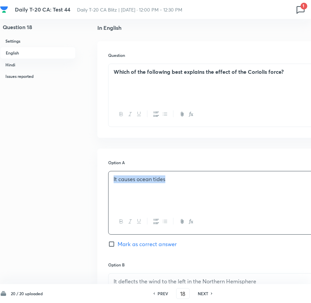
copy p "It causes ocean tides"
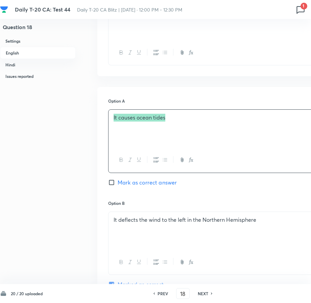
scroll to position [237, 0]
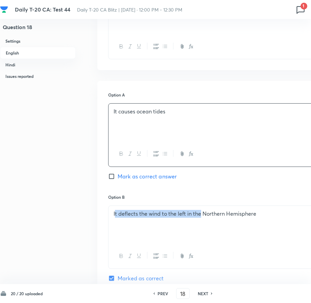
drag, startPoint x: 115, startPoint y: 214, endPoint x: 206, endPoint y: 213, distance: 91.3
click at [206, 213] on p "It deflects the wind to the left in the Northern Hemisphere" at bounding box center [217, 214] width 206 height 8
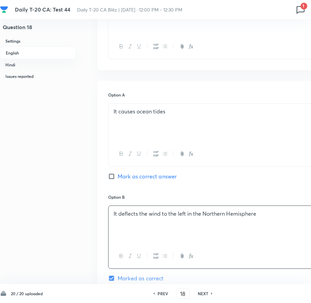
click at [221, 216] on p "It deflects the wind to the left in the Northern Hemisphere" at bounding box center [217, 214] width 206 height 8
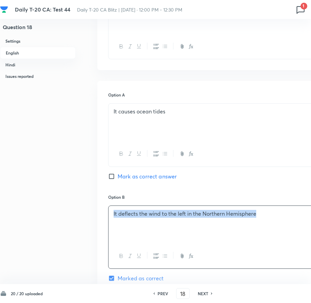
copy p "It deflects the wind to the left in the Northern Hemisphere"
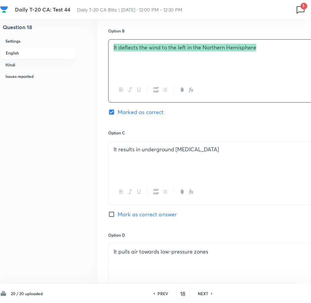
scroll to position [406, 0]
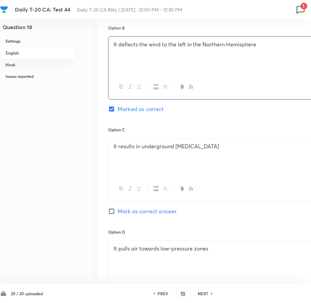
click at [134, 161] on div "It results in underground [MEDICAL_DATA]" at bounding box center [217, 157] width 216 height 38
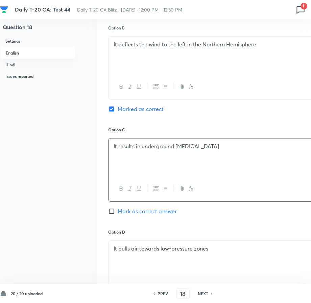
copy p "It results in underground [MEDICAL_DATA]"
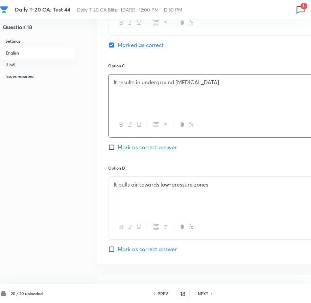
scroll to position [474, 0]
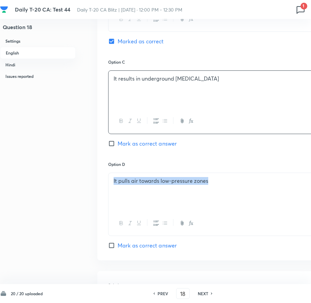
drag, startPoint x: 221, startPoint y: 183, endPoint x: 112, endPoint y: 180, distance: 109.6
click at [112, 180] on div "It pulls air towards low-pressure zones" at bounding box center [217, 192] width 216 height 38
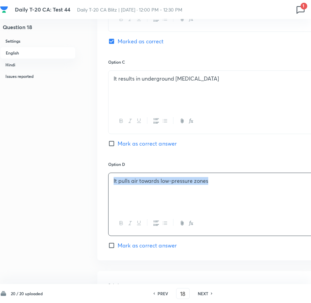
copy p "It pulls air towards low-pressure zones"
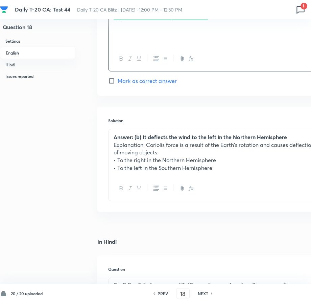
scroll to position [643, 0]
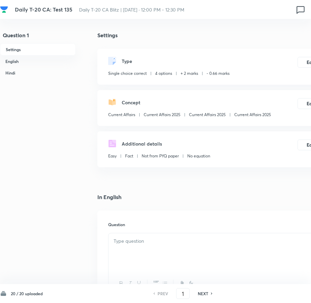
checkbox input "true"
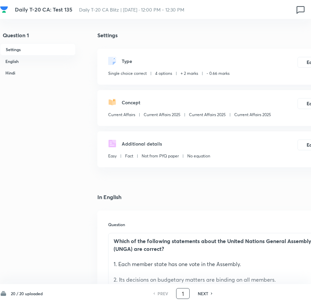
drag, startPoint x: 186, startPoint y: 293, endPoint x: 181, endPoint y: 294, distance: 4.5
click at [181, 294] on input "1" at bounding box center [183, 293] width 13 height 12
type input "6"
checkbox input "false"
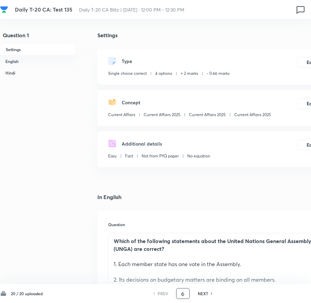
checkbox input "true"
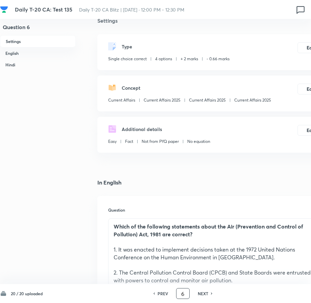
scroll to position [68, 0]
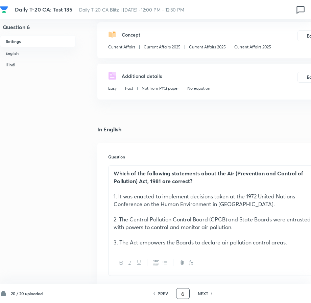
click at [205, 290] on div "PREV 6 ​ NEXT" at bounding box center [182, 293] width 87 height 11
click at [166, 294] on h6 "PREV" at bounding box center [163, 293] width 10 height 6
type input "5"
checkbox input "false"
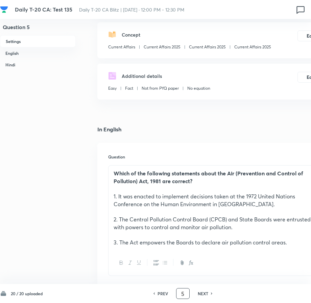
checkbox input "true"
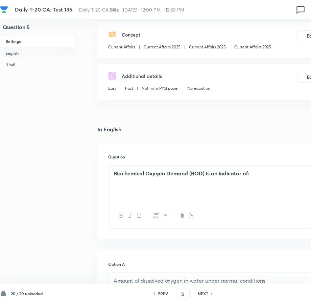
click at [199, 291] on h6 "NEXT" at bounding box center [203, 293] width 10 height 6
type input "6"
checkbox input "false"
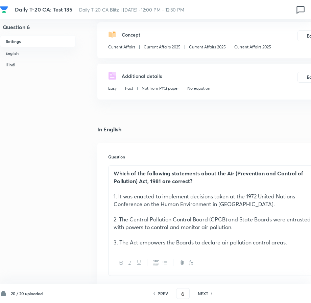
checkbox input "true"
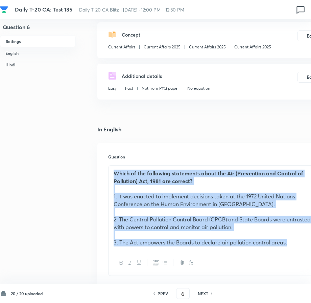
drag, startPoint x: 294, startPoint y: 243, endPoint x: 109, endPoint y: 167, distance: 199.9
click at [109, 167] on div "Which of the following statements about the Air (Prevention and Control of Poll…" at bounding box center [217, 207] width 216 height 85
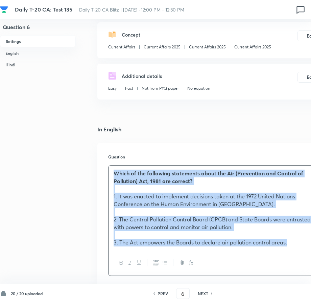
copy div "Which of the following statements about the Air (Prevention and Control of Poll…"
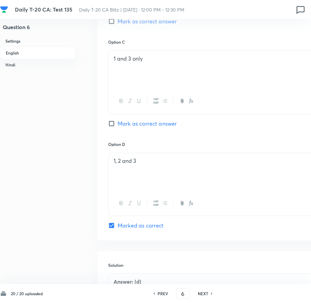
scroll to position [575, 0]
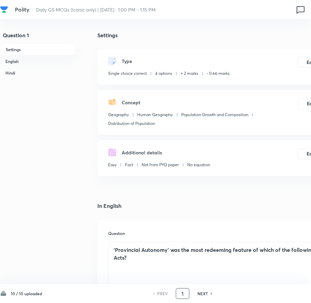
click at [183, 294] on input "1" at bounding box center [182, 293] width 13 height 12
type input "7"
checkbox input "false"
checkbox input "true"
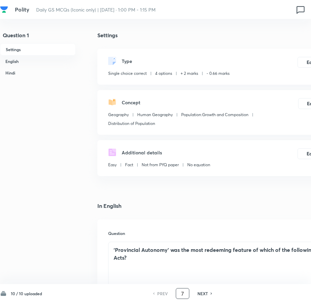
checkbox input "true"
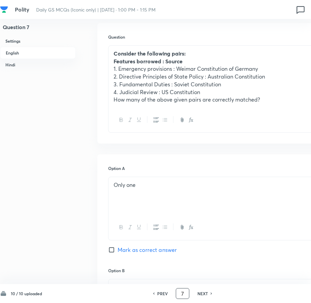
scroll to position [237, 0]
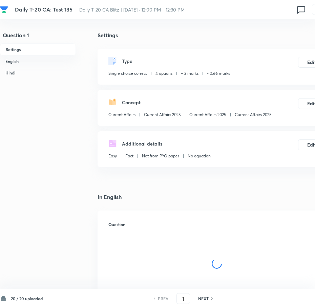
checkbox input "true"
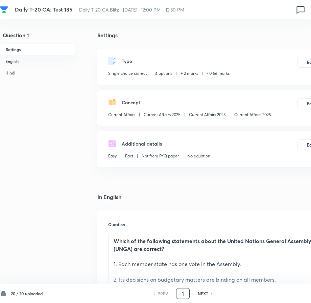
drag, startPoint x: 185, startPoint y: 296, endPoint x: 180, endPoint y: 297, distance: 4.8
click at [180, 297] on input "1" at bounding box center [183, 293] width 13 height 12
type input "5"
checkbox input "false"
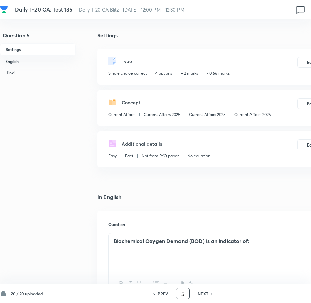
checkbox input "true"
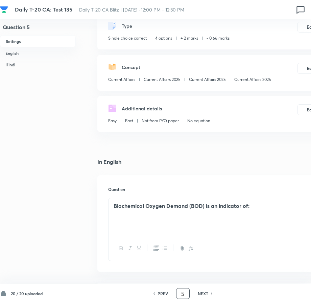
scroll to position [68, 0]
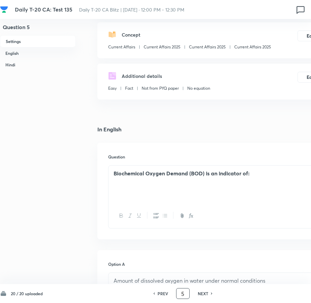
click at [203, 293] on h6 "NEXT" at bounding box center [203, 293] width 10 height 6
type input "6"
checkbox input "false"
checkbox input "true"
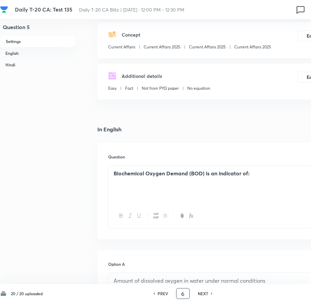
checkbox input "true"
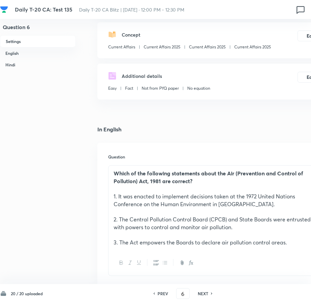
click at [163, 293] on h6 "PREV" at bounding box center [163, 293] width 10 height 6
type input "5"
checkbox input "false"
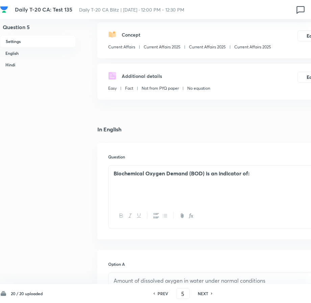
checkbox input "true"
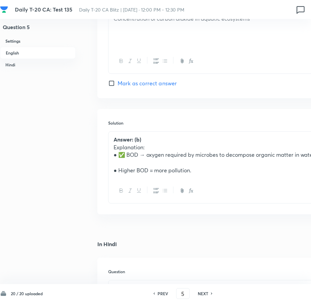
scroll to position [643, 0]
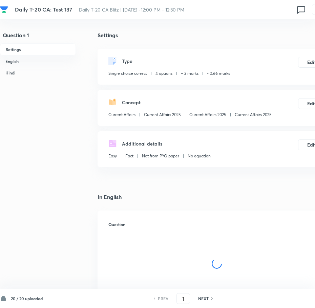
checkbox input "true"
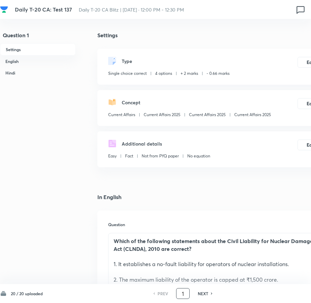
drag, startPoint x: 187, startPoint y: 294, endPoint x: 182, endPoint y: 295, distance: 4.8
click at [182, 295] on input "1" at bounding box center [183, 293] width 13 height 12
type input "20"
checkbox input "false"
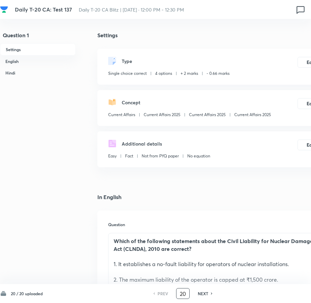
checkbox input "true"
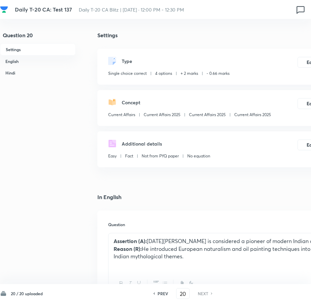
click at [167, 293] on h6 "PREV" at bounding box center [163, 293] width 10 height 6
type input "19"
checkbox input "false"
checkbox input "true"
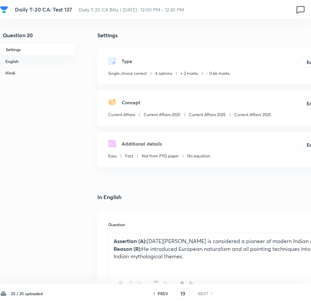
checkbox input "true"
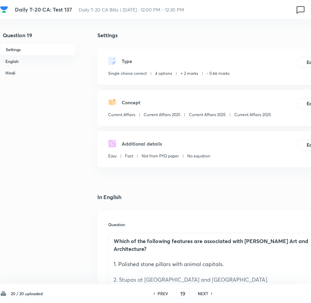
click at [203, 297] on div "PREV 19 ​ NEXT" at bounding box center [182, 293] width 87 height 11
click at [206, 294] on h6 "NEXT" at bounding box center [203, 293] width 10 height 6
type input "20"
checkbox input "false"
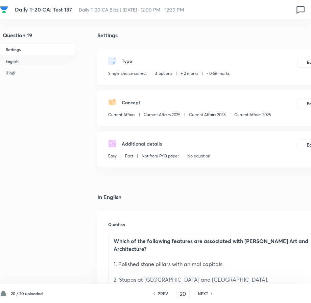
checkbox input "true"
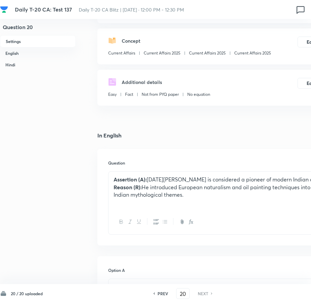
scroll to position [68, 0]
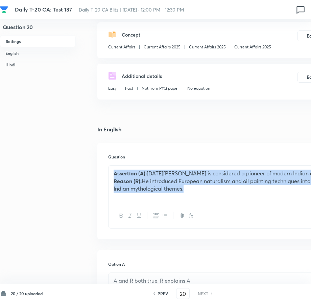
drag, startPoint x: 193, startPoint y: 188, endPoint x: 112, endPoint y: 172, distance: 83.1
click at [112, 172] on div "Assertion (A): [DATE][PERSON_NAME] is considered a pioneer of modern Indian art…" at bounding box center [217, 184] width 216 height 38
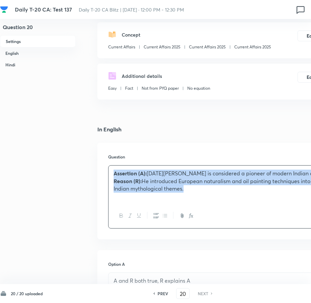
copy div "Assertion (A): [DATE][PERSON_NAME] is considered a pioneer of modern Indian art…"
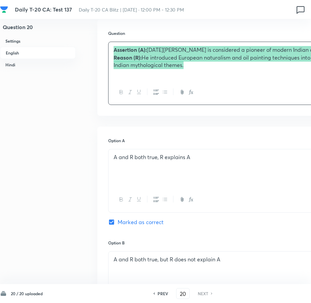
scroll to position [203, 0]
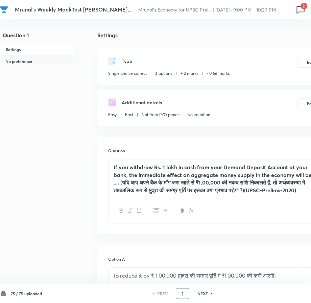
drag, startPoint x: 187, startPoint y: 294, endPoint x: 181, endPoint y: 295, distance: 5.5
click at [181, 295] on input "1" at bounding box center [182, 293] width 13 height 12
type input "21"
checkbox input "false"
checkbox input "true"
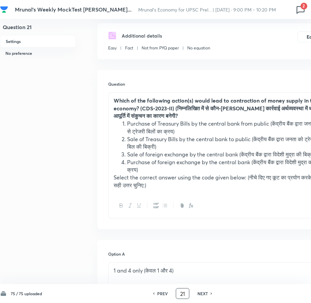
scroll to position [68, 0]
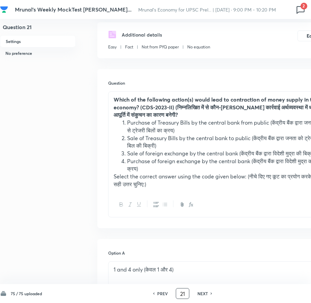
click at [205, 293] on h6 "NEXT" at bounding box center [203, 293] width 10 height 6
type input "22"
checkbox input "false"
checkbox input "true"
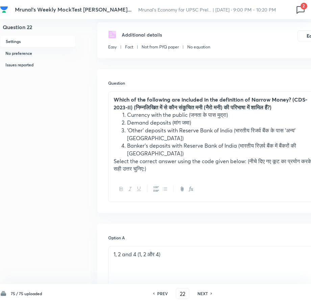
click at [161, 294] on h6 "PREV" at bounding box center [162, 293] width 10 height 6
type input "21"
checkbox input "false"
checkbox input "true"
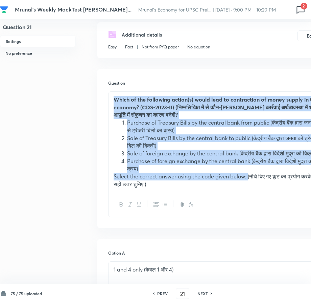
drag, startPoint x: 249, startPoint y: 185, endPoint x: 115, endPoint y: 101, distance: 157.1
click at [115, 101] on div "Which of the following action(s) would lead to contraction of money supply in t…" at bounding box center [217, 142] width 216 height 100
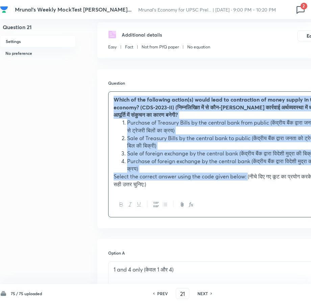
copy div "Lorem ip dol sitametco adipis(e) seddo eius te incididuntu la etdol magnaa en a…"
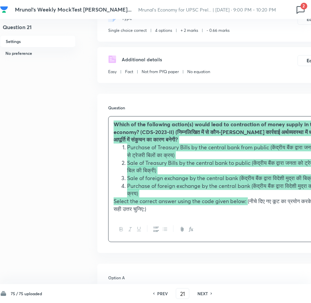
scroll to position [40, 0]
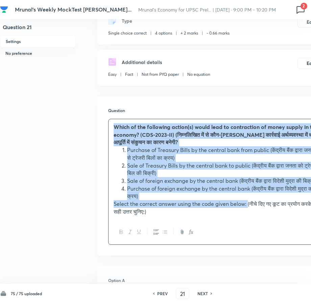
click at [109, 163] on div "Which of the following action(s) would lead to contraction of money supply in t…" at bounding box center [217, 169] width 216 height 100
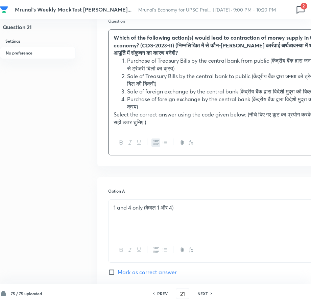
scroll to position [142, 0]
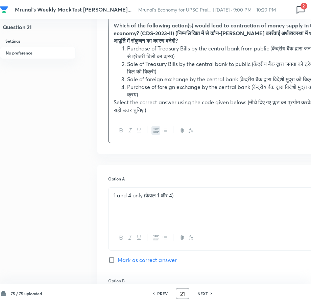
drag, startPoint x: 183, startPoint y: 295, endPoint x: 187, endPoint y: 297, distance: 4.5
click at [187, 297] on input "21" at bounding box center [182, 293] width 13 height 12
type input "22"
checkbox input "false"
checkbox input "true"
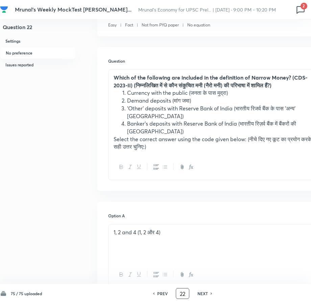
scroll to position [74, 0]
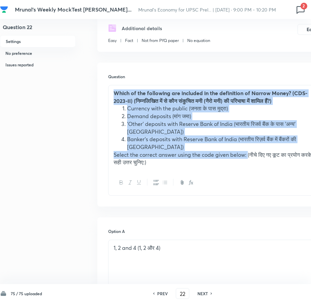
drag, startPoint x: 248, startPoint y: 155, endPoint x: 93, endPoint y: 93, distance: 166.8
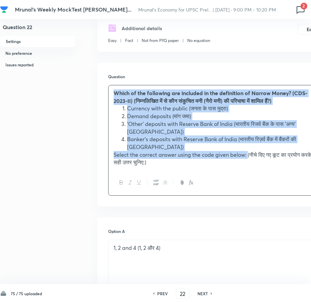
copy div "Which of the following are included in the definition of Narrow Money? (CDS-202…"
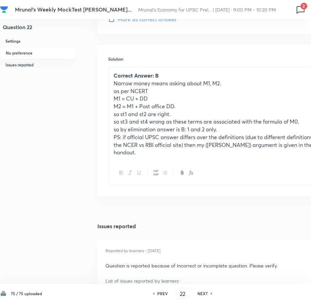
scroll to position [649, 0]
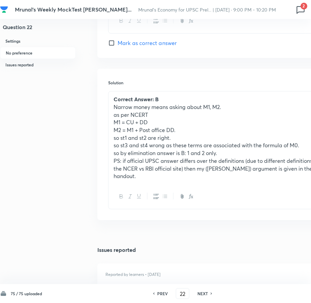
drag, startPoint x: 218, startPoint y: 219, endPoint x: 161, endPoint y: 218, distance: 57.5
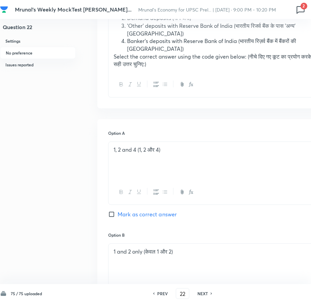
scroll to position [108, 0]
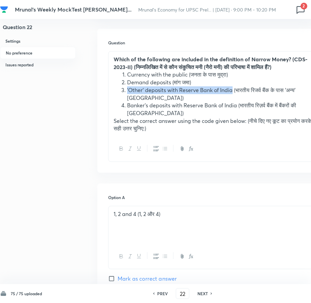
drag, startPoint x: 128, startPoint y: 92, endPoint x: 234, endPoint y: 92, distance: 106.5
click at [234, 92] on li "'Other' deposits with Reserve Bank of India (भारतीय रिजर्व बैंक के पास 'अन्य' ज…" at bounding box center [223, 93] width 192 height 15
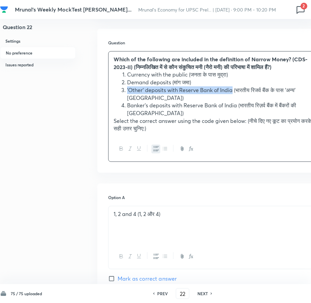
copy li "'Other' deposits with Reserve Bank of India"
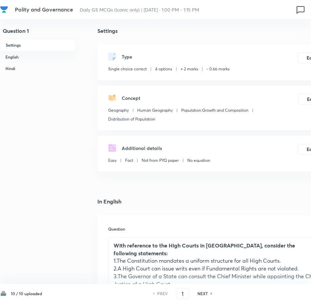
scroll to position [34, 0]
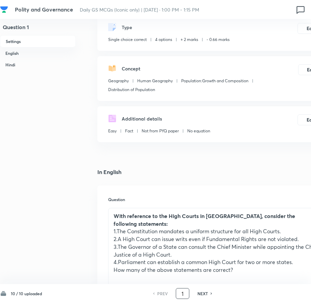
drag, startPoint x: 186, startPoint y: 293, endPoint x: 180, endPoint y: 293, distance: 5.4
click at [180, 293] on input "1" at bounding box center [182, 293] width 13 height 12
type input "9"
checkbox input "false"
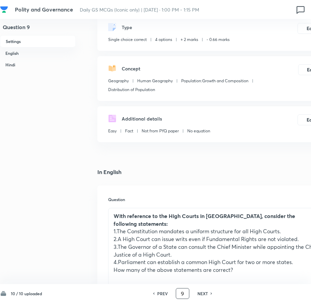
checkbox input "true"
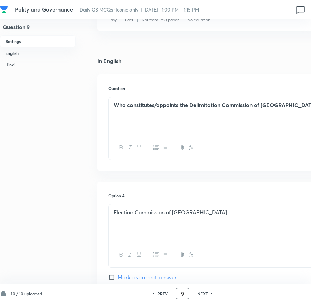
scroll to position [169, 0]
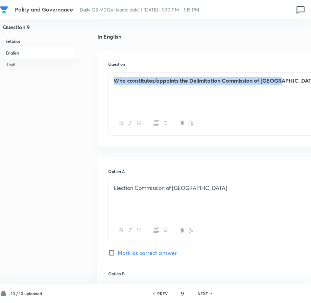
drag, startPoint x: 115, startPoint y: 82, endPoint x: 286, endPoint y: 84, distance: 170.5
click at [286, 84] on p "Who constitutes/appoints the Delimitation Commission of [GEOGRAPHIC_DATA]?" at bounding box center [217, 81] width 206 height 8
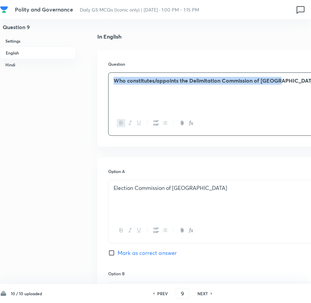
copy strong "Who constitutes/appoints the Delimitation Commission of [GEOGRAPHIC_DATA]?"
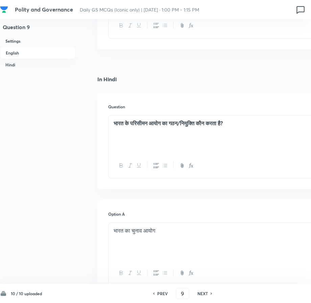
scroll to position [833, 0]
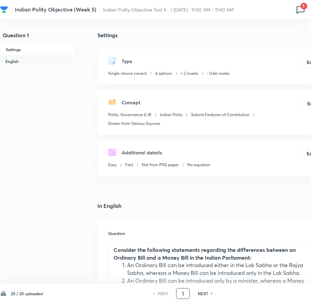
click at [186, 295] on input "1" at bounding box center [183, 293] width 13 height 12
type input "18"
checkbox input "false"
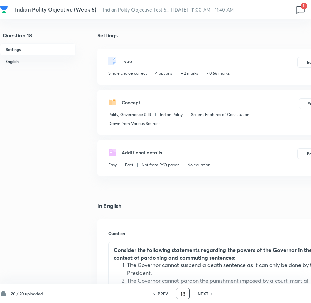
checkbox input "true"
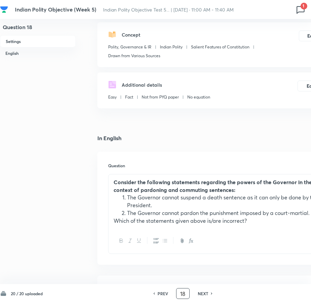
scroll to position [101, 0]
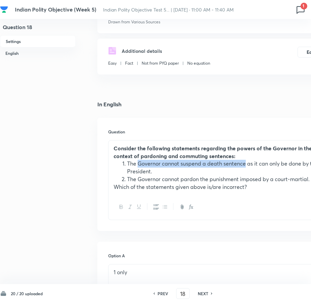
drag, startPoint x: 138, startPoint y: 167, endPoint x: 247, endPoint y: 164, distance: 108.3
click at [247, 164] on li "The Governor cannot suspend a death sentence as it can only be done by the Pres…" at bounding box center [223, 167] width 192 height 15
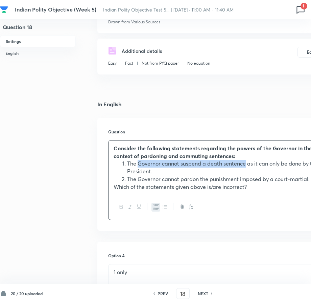
copy li "Governor cannot suspend a death sentence"
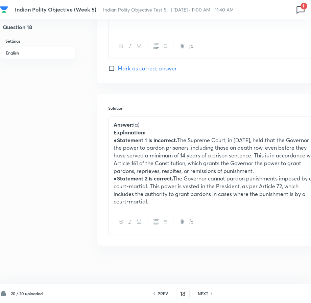
scroll to position [676, 0]
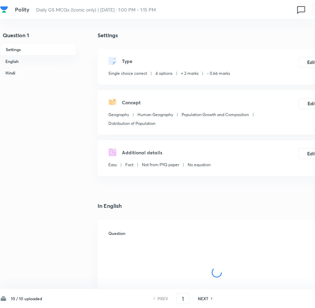
checkbox input "true"
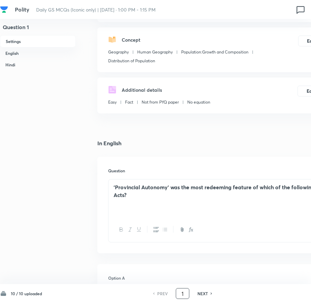
scroll to position [68, 0]
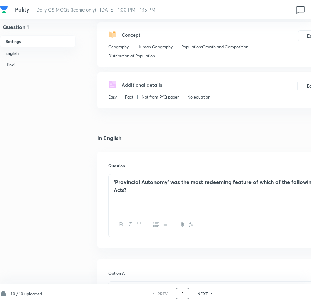
drag, startPoint x: 181, startPoint y: 293, endPoint x: 185, endPoint y: 294, distance: 3.5
click at [185, 294] on input "1" at bounding box center [182, 293] width 13 height 12
type input "7"
checkbox input "false"
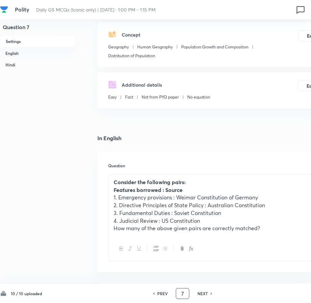
checkbox input "true"
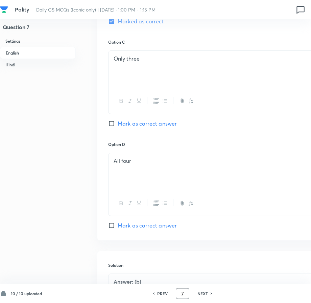
scroll to position [541, 0]
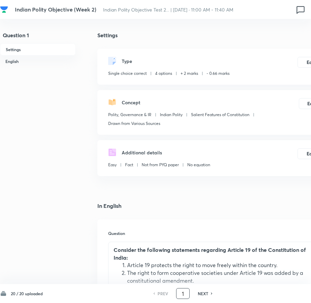
click at [186, 295] on input "1" at bounding box center [183, 293] width 13 height 12
type input "14"
checkbox input "false"
checkbox input "true"
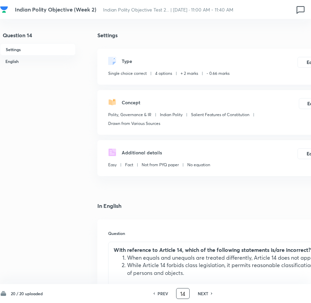
click at [208, 291] on h6 "NEXT" at bounding box center [203, 293] width 10 height 6
type input "15"
checkbox input "false"
checkbox input "true"
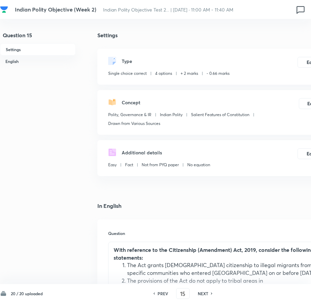
click at [164, 293] on h6 "PREV" at bounding box center [163, 293] width 10 height 6
type input "14"
checkbox input "false"
checkbox input "true"
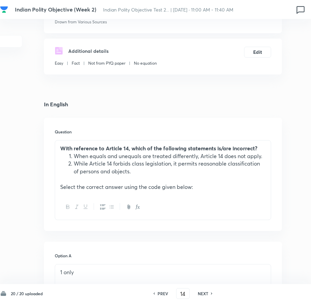
scroll to position [101, 54]
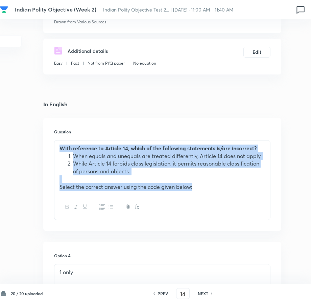
drag, startPoint x: 200, startPoint y: 185, endPoint x: 42, endPoint y: 151, distance: 161.6
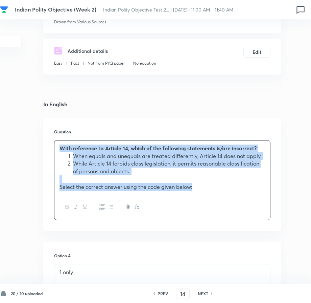
copy div "With reference to Article 14, which of the following statements is/are incorrec…"
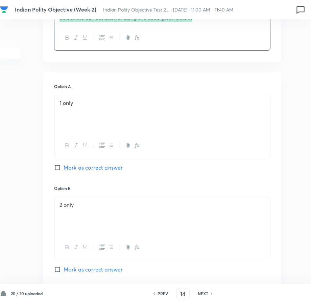
scroll to position [203, 54]
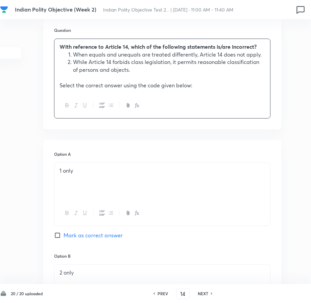
click at [39, 116] on div "Question 14 Settings English Settings Type Single choice correct 4 options + 2 …" at bounding box center [138, 303] width 384 height 946
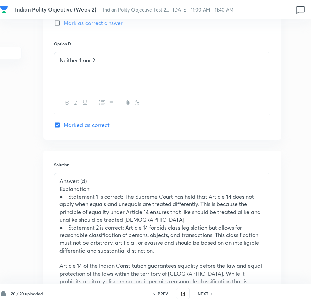
scroll to position [643, 54]
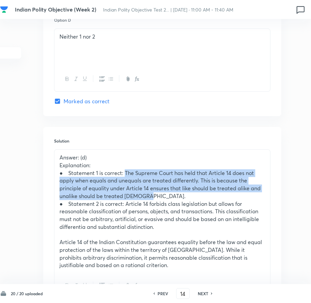
drag, startPoint x: 125, startPoint y: 171, endPoint x: 158, endPoint y: 196, distance: 40.7
click at [158, 196] on p "● Statement 1 is correct: The Supreme Court has held that Article 14 does not a…" at bounding box center [163, 184] width 206 height 31
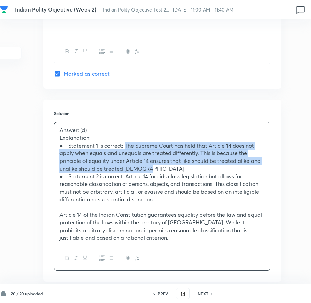
scroll to position [708, 54]
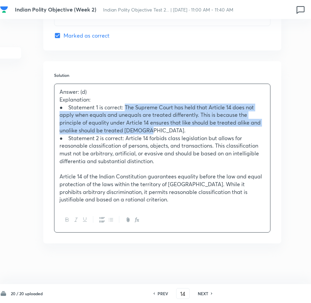
copy p "The Supreme Court has held that Article 14 does not apply when equals and unequ…"
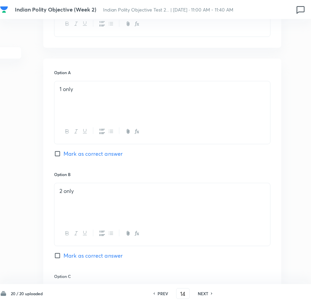
scroll to position [269, 54]
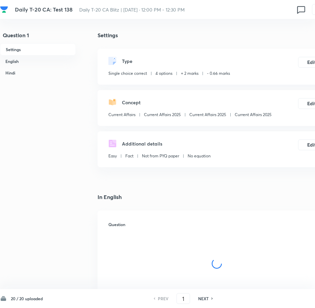
checkbox input "true"
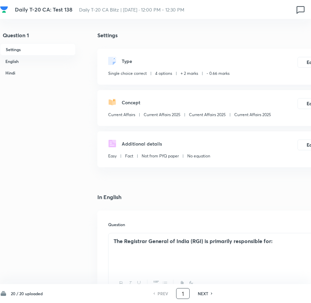
click at [186, 292] on input "1" at bounding box center [183, 293] width 13 height 12
type input "15"
checkbox input "false"
checkbox input "true"
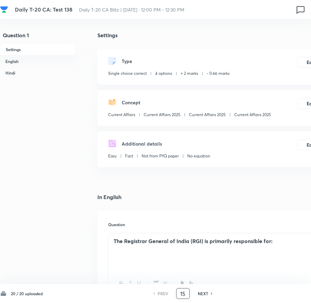
checkbox input "true"
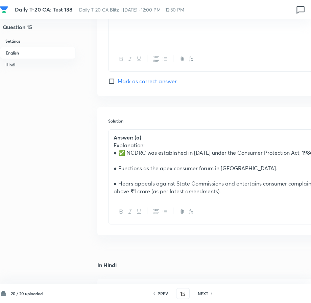
scroll to position [643, 0]
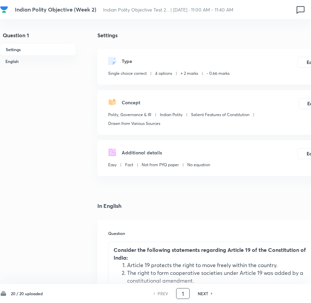
drag, startPoint x: 186, startPoint y: 295, endPoint x: 180, endPoint y: 295, distance: 6.1
click at [180, 295] on input "1" at bounding box center [183, 293] width 13 height 12
type input "5"
checkbox input "false"
checkbox input "true"
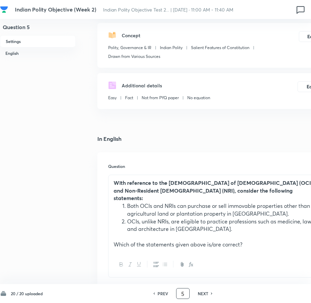
scroll to position [68, 0]
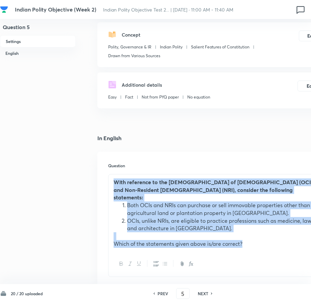
drag, startPoint x: 108, startPoint y: 200, endPoint x: 95, endPoint y: 181, distance: 23.2
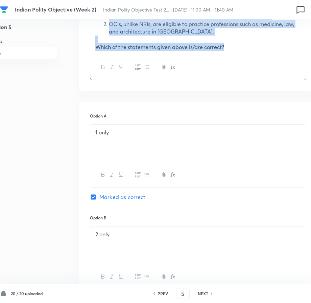
scroll to position [197, 18]
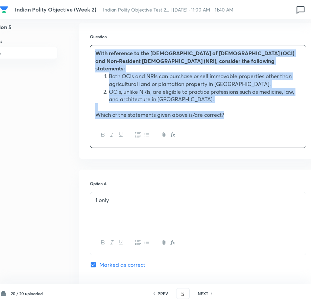
click at [193, 103] on p at bounding box center [198, 107] width 206 height 8
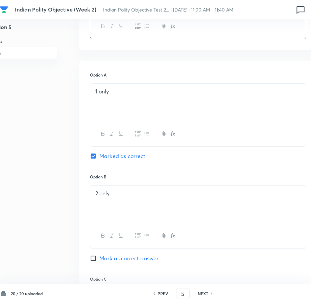
scroll to position [399, 18]
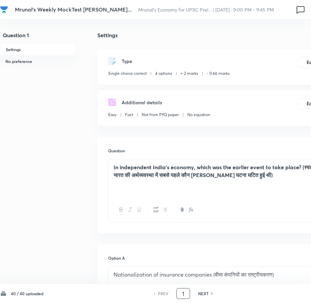
drag, startPoint x: 185, startPoint y: 292, endPoint x: 182, endPoint y: 294, distance: 3.7
click at [182, 294] on input "1" at bounding box center [183, 293] width 13 height 12
click at [182, 295] on input "4" at bounding box center [183, 293] width 13 height 12
type input "24"
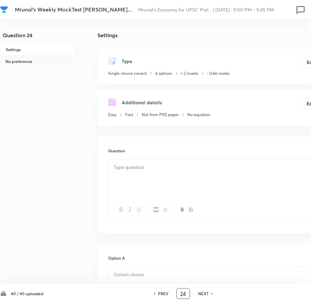
checkbox input "false"
checkbox input "true"
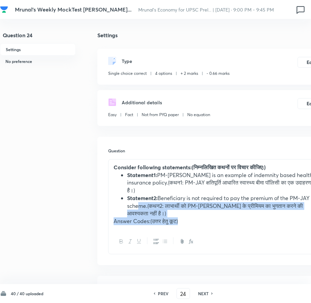
drag, startPoint x: 194, startPoint y: 214, endPoint x: 138, endPoint y: 198, distance: 57.9
click at [138, 198] on div "Consider following statements:(निम्नलिखित कथनों पर विचार कीजिए:) Statement1: PM…" at bounding box center [217, 194] width 216 height 70
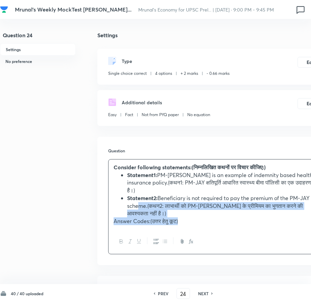
click at [143, 203] on li "Statement2: Beneficiary is not required to pay the premium of the PM-JAY scheme…" at bounding box center [223, 205] width 192 height 23
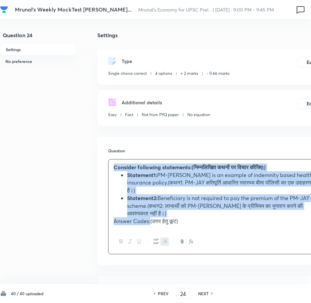
drag, startPoint x: 150, startPoint y: 212, endPoint x: 112, endPoint y: 169, distance: 57.8
click at [112, 169] on div "Consider following statements:(निम्नलिखित कथनों पर विचार कीजिए:) Statement1: PM…" at bounding box center [217, 194] width 216 height 70
copy div "Consider following statements:(निम्नलिखित कथनों पर विचार कीजिए:) Statement1: PM…"
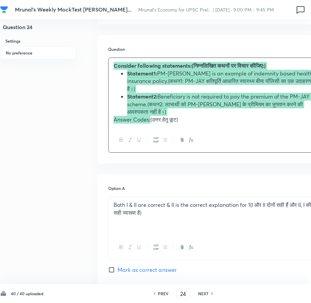
scroll to position [169, 0]
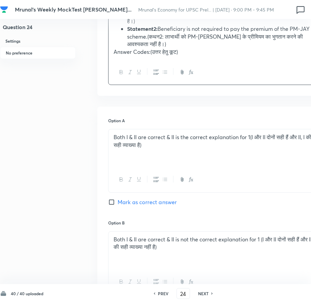
click at [51, 206] on div "Question 24 Settings No preference" at bounding box center [38, 260] width 76 height 795
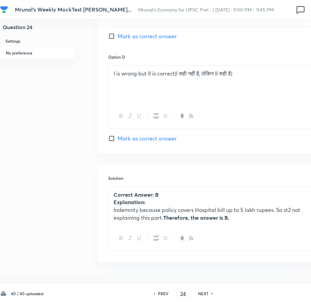
scroll to position [549, 0]
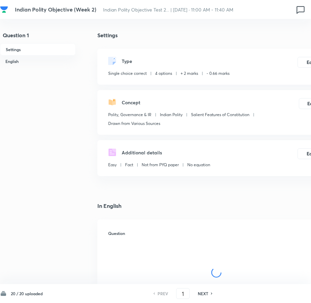
checkbox input "true"
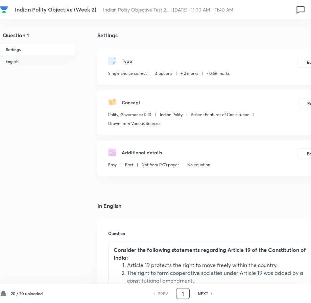
click at [186, 294] on input "1" at bounding box center [183, 293] width 13 height 12
type input "10"
checkbox input "false"
checkbox input "true"
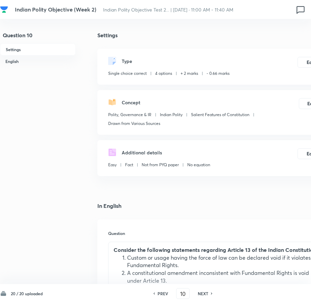
click at [204, 292] on h6 "NEXT" at bounding box center [203, 293] width 10 height 6
type input "11"
checkbox input "false"
checkbox input "true"
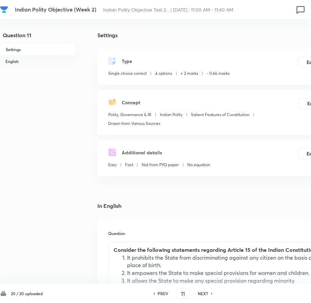
click at [169, 294] on div "PREV" at bounding box center [162, 293] width 18 height 6
type input "10"
checkbox input "false"
checkbox input "true"
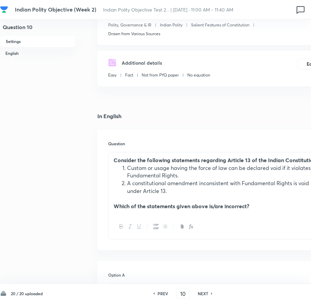
scroll to position [101, 0]
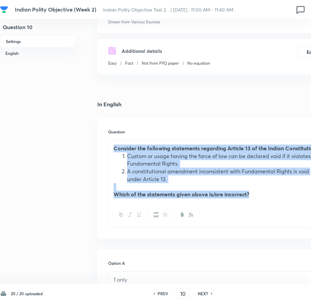
drag, startPoint x: 259, startPoint y: 192, endPoint x: 109, endPoint y: 147, distance: 156.4
click at [109, 147] on div "Consider the following statements regarding Article 13 of the Indian Constituti…" at bounding box center [217, 171] width 216 height 62
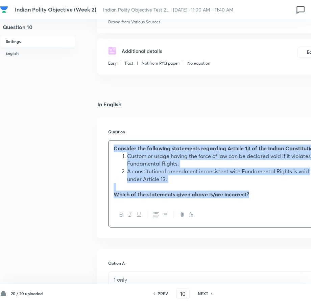
copy div "Consider the following statements regarding Article 13 of the Indian Constituti…"
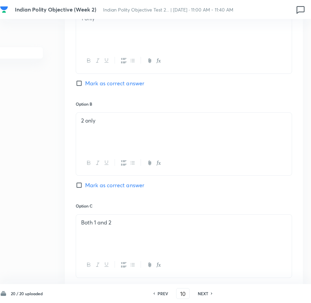
scroll to position [372, 32]
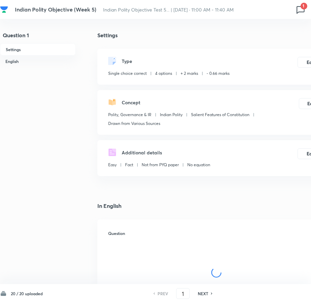
checkbox input "true"
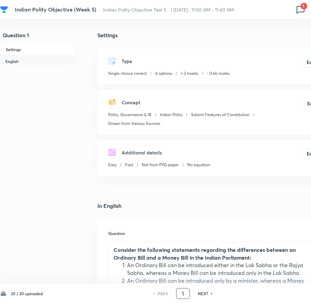
drag, startPoint x: 185, startPoint y: 291, endPoint x: 181, endPoint y: 293, distance: 4.6
click at [181, 293] on input "1" at bounding box center [183, 293] width 13 height 12
type input "20"
checkbox input "false"
checkbox input "true"
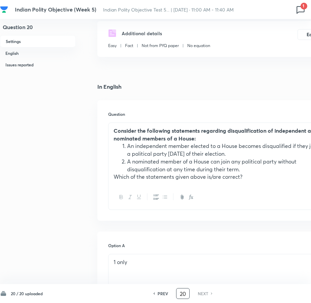
scroll to position [135, 0]
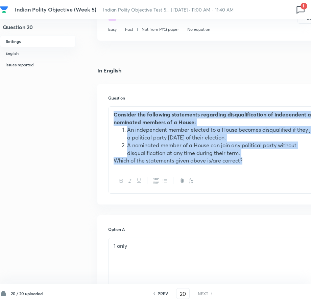
drag, startPoint x: 248, startPoint y: 160, endPoint x: 111, endPoint y: 114, distance: 145.3
click at [111, 114] on div "Consider the following statements regarding disqualification of independent and…" at bounding box center [217, 138] width 216 height 62
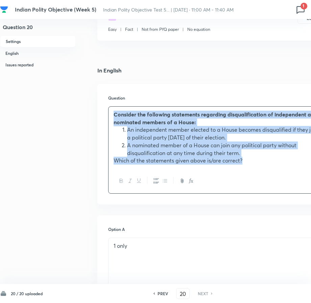
copy div "Consider the following statements regarding disqualification of independent and…"
click at [130, 152] on li "A nominated member of a House can join any political party without disqualifica…" at bounding box center [223, 148] width 192 height 15
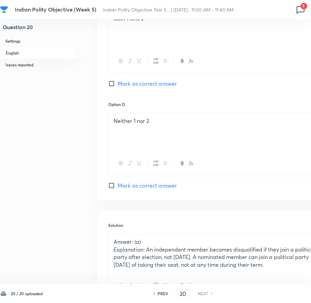
scroll to position [643, 0]
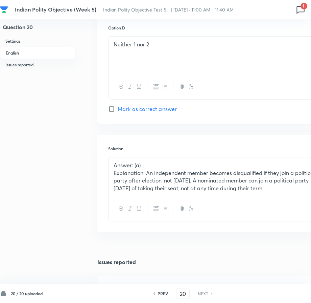
drag, startPoint x: 147, startPoint y: 172, endPoint x: 150, endPoint y: 200, distance: 27.9
click at [150, 196] on div "Answer: (a) Explanation: An independent member becomes disqualified if they joi…" at bounding box center [217, 176] width 216 height 39
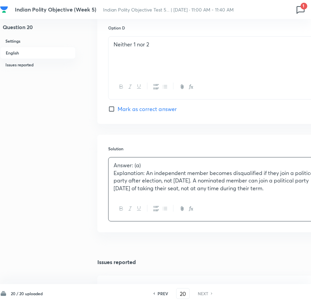
copy p "An independent member becomes disqualified if they join a political party after…"
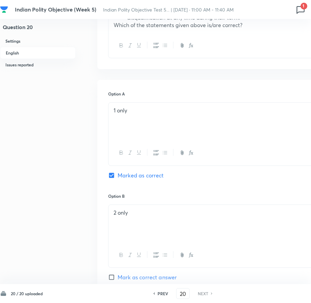
scroll to position [169, 0]
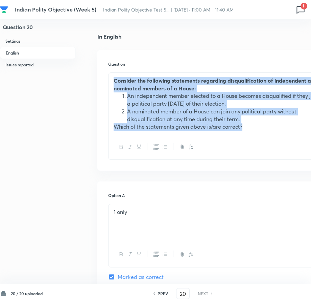
drag, startPoint x: 249, startPoint y: 127, endPoint x: 81, endPoint y: 78, distance: 175.3
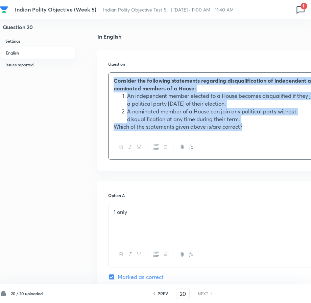
copy div "Consider the following statements regarding disqualification of independent and…"
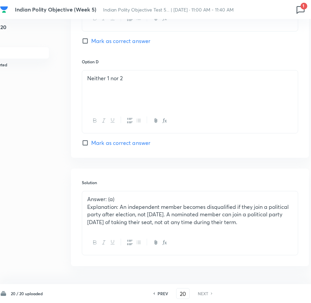
scroll to position [609, 31]
